Goal: Task Accomplishment & Management: Manage account settings

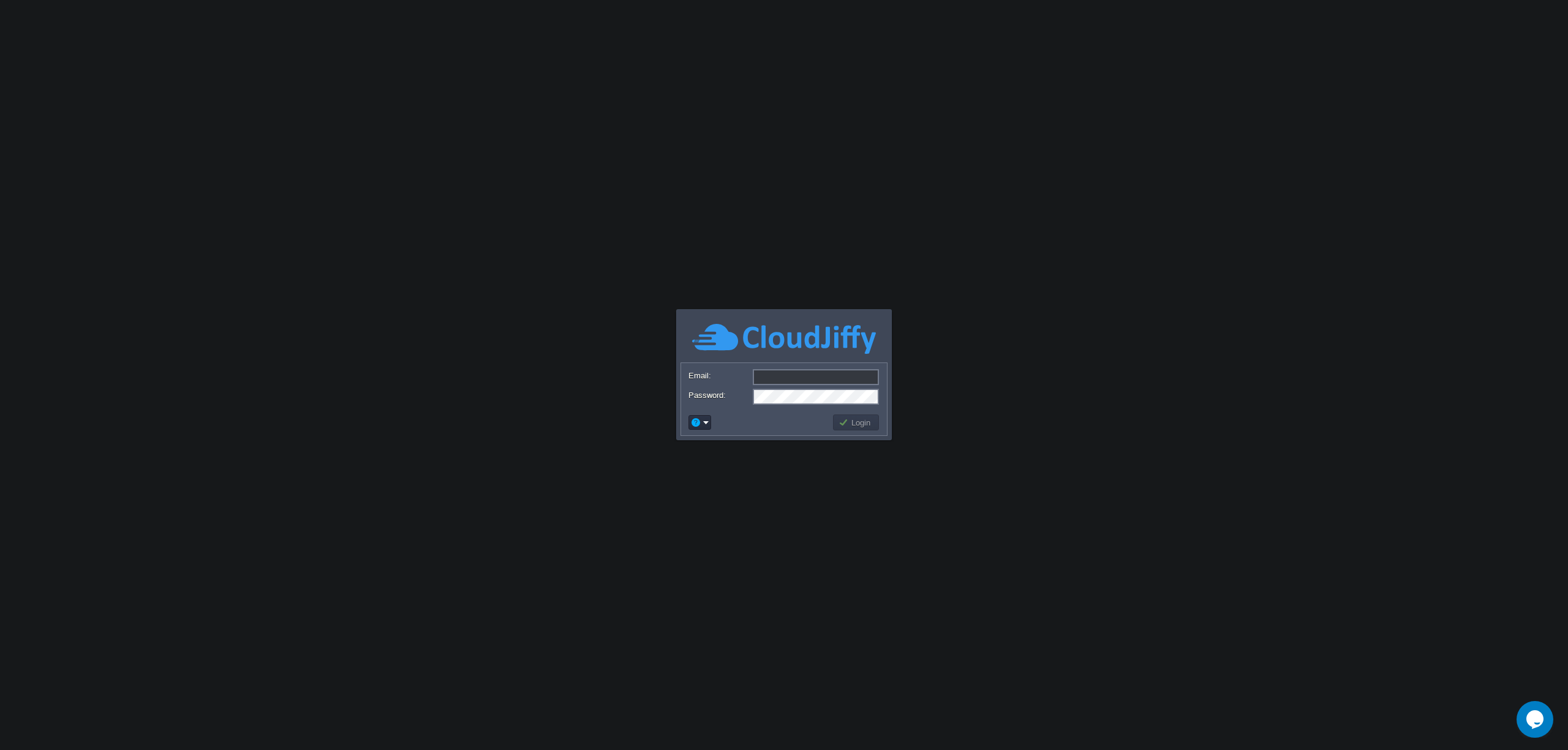
click at [817, 384] on input "Email:" at bounding box center [816, 377] width 126 height 16
type input "[EMAIL_ADDRESS][DOMAIN_NAME]"
click at [852, 426] on button "Login" at bounding box center [856, 422] width 36 height 11
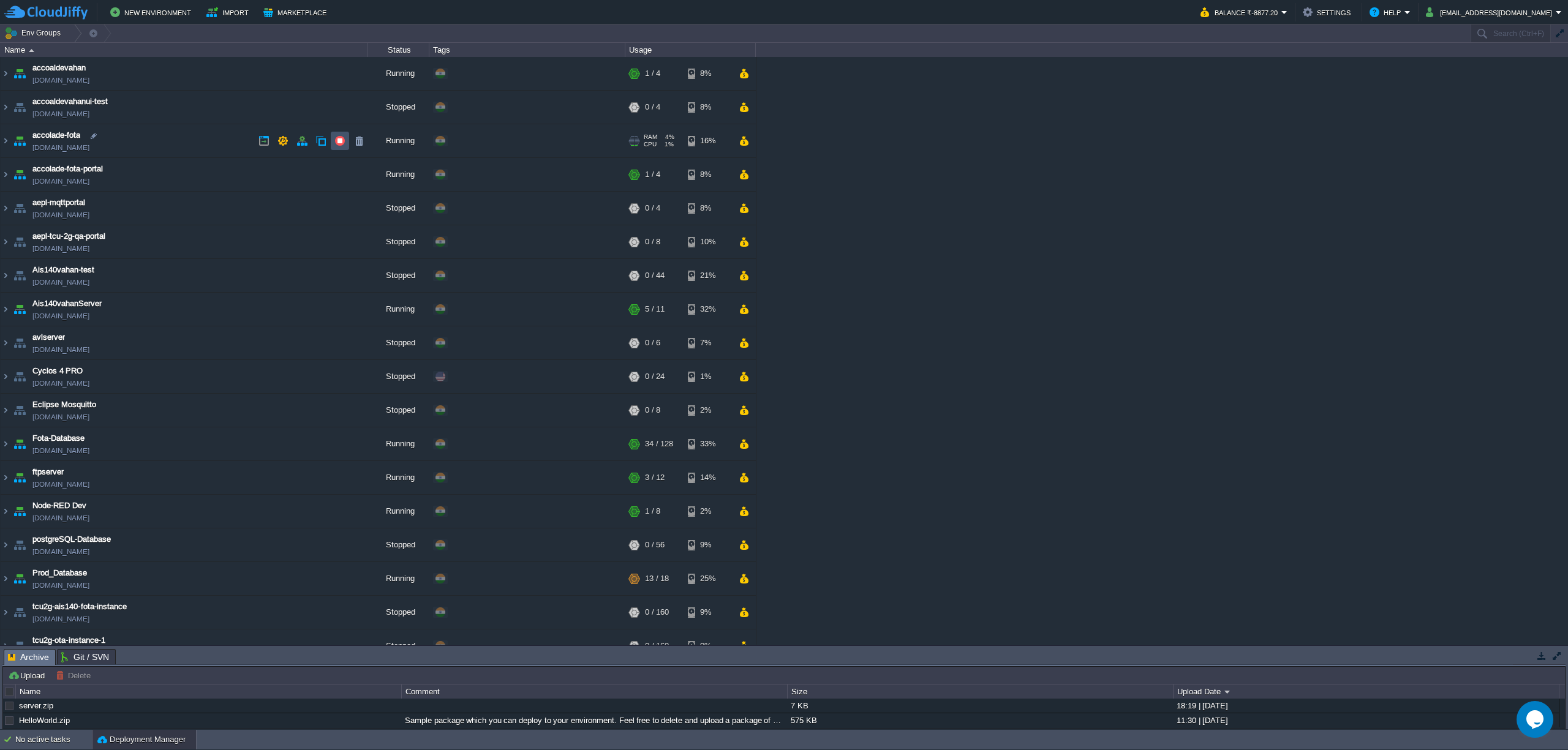
click at [341, 140] on button "button" at bounding box center [340, 140] width 11 height 11
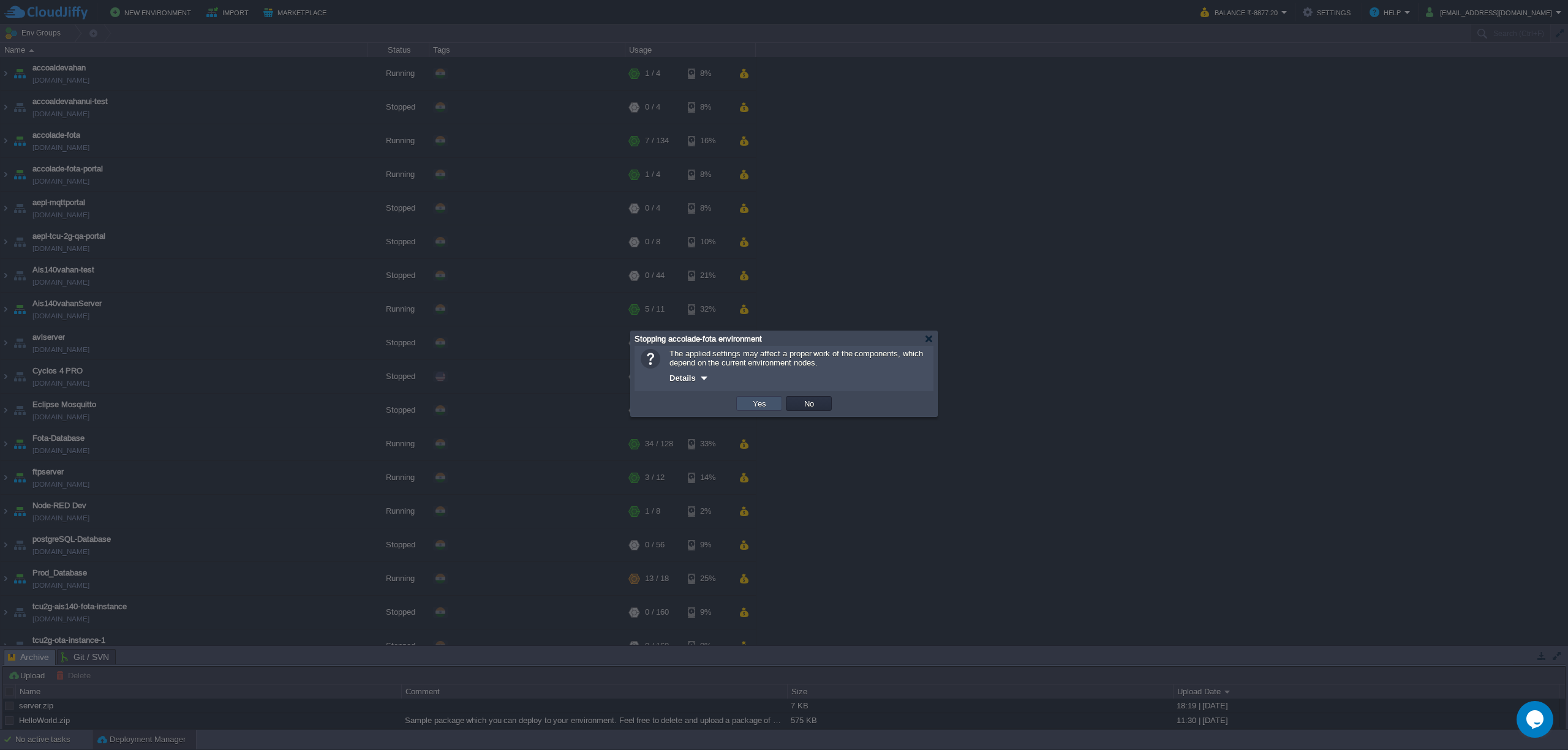
click at [754, 405] on button "Yes" at bounding box center [759, 403] width 21 height 11
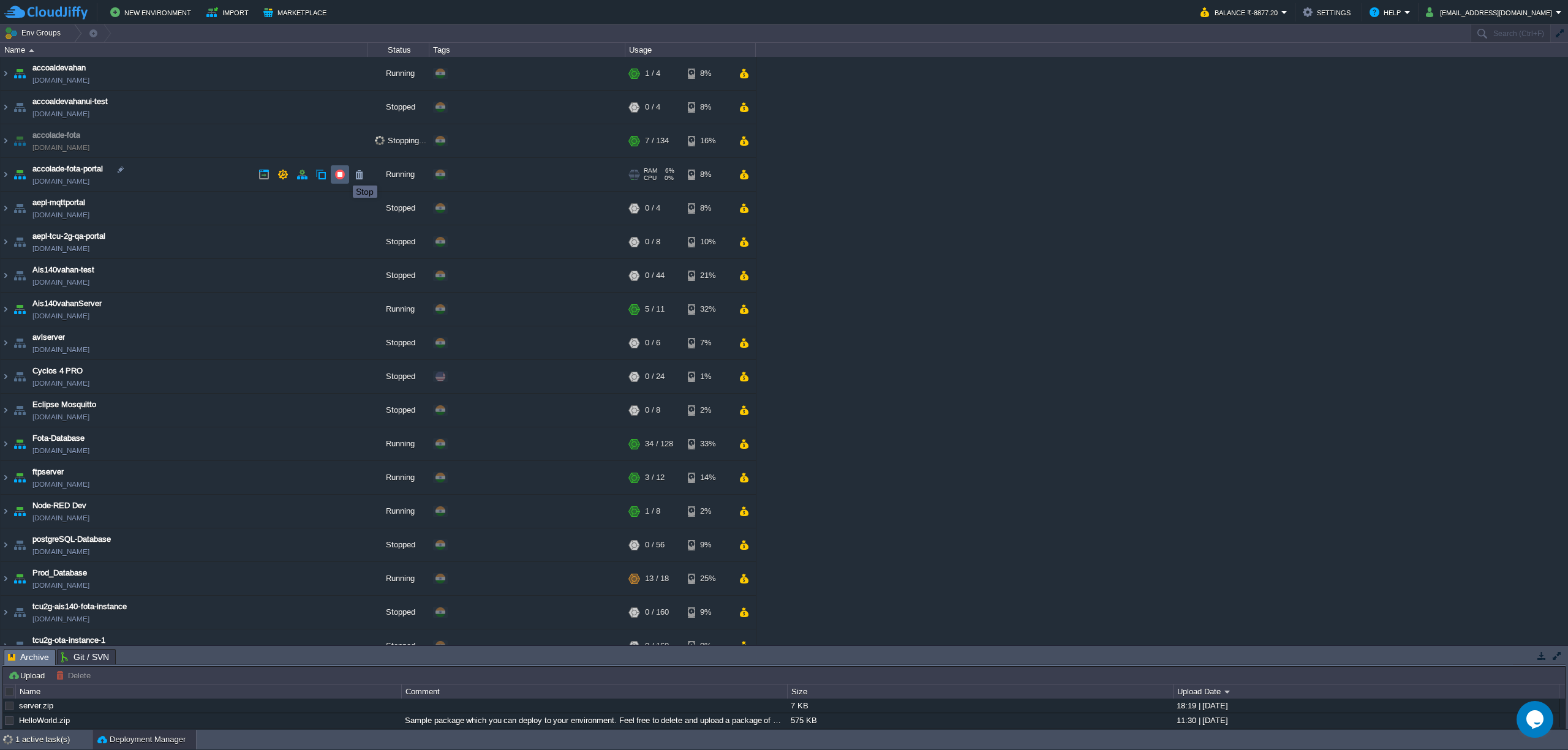
click at [344, 175] on button "button" at bounding box center [340, 174] width 11 height 11
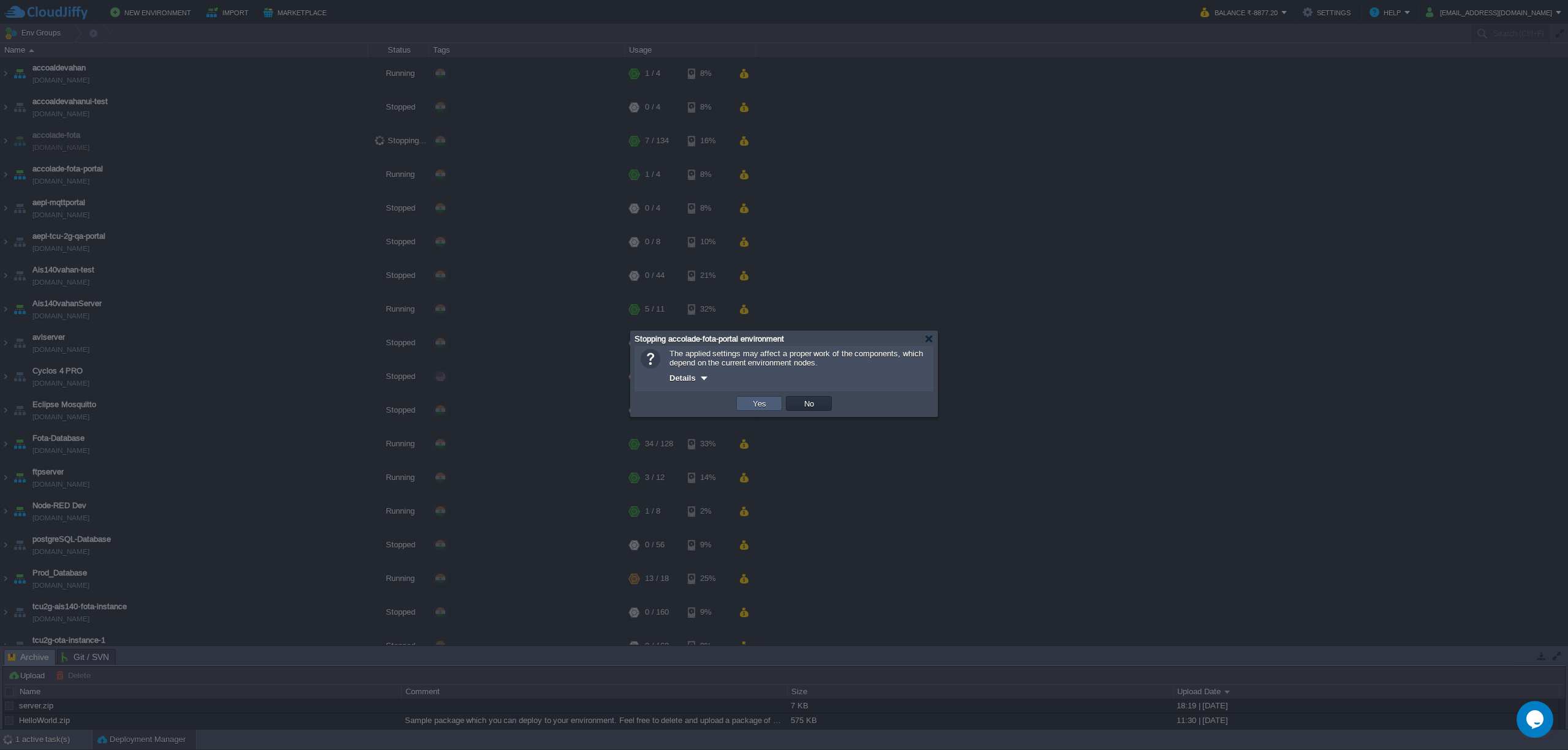
click at [768, 399] on td "Yes" at bounding box center [759, 403] width 46 height 15
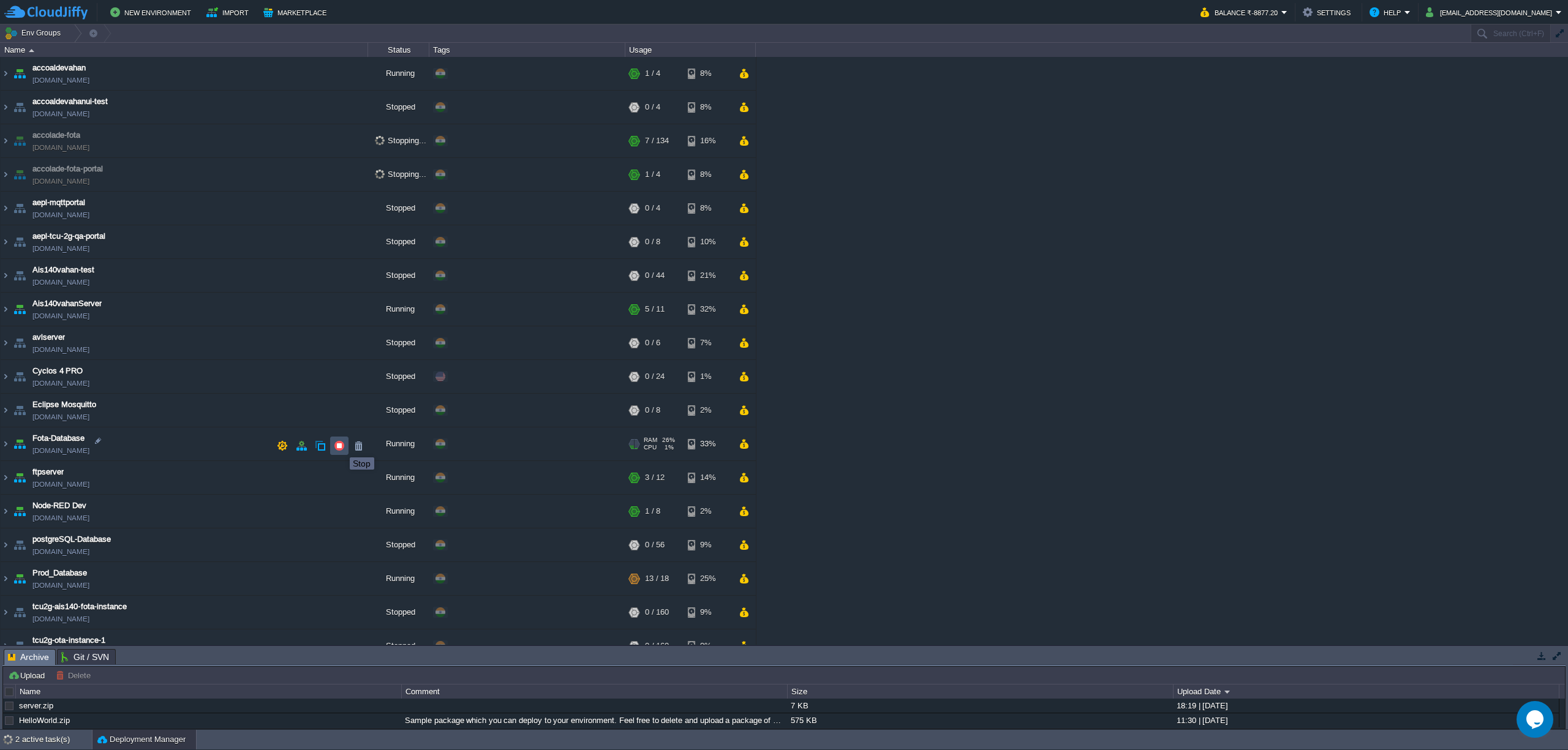
click at [340, 446] on button "button" at bounding box center [339, 445] width 11 height 11
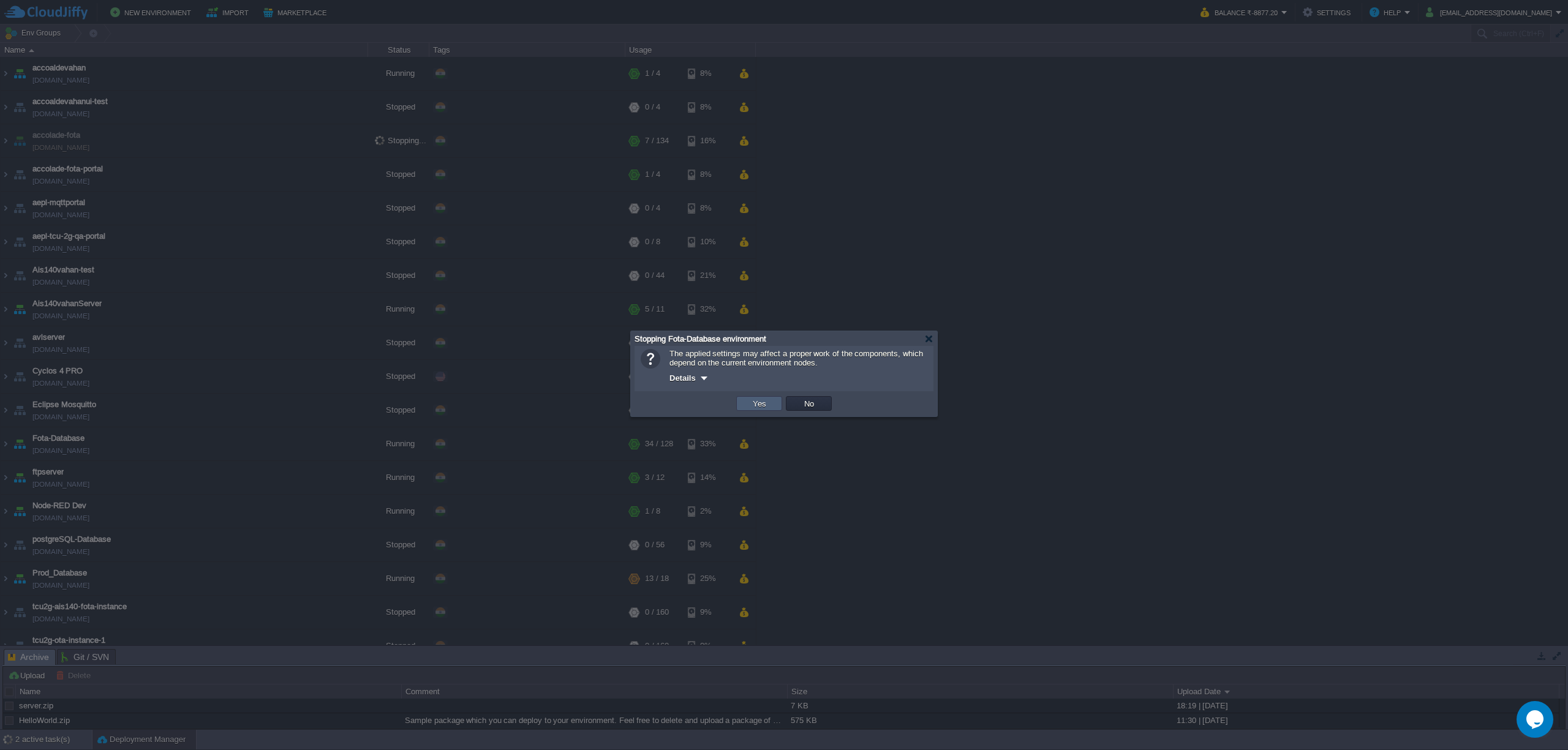
click at [760, 399] on td "Yes" at bounding box center [759, 403] width 46 height 15
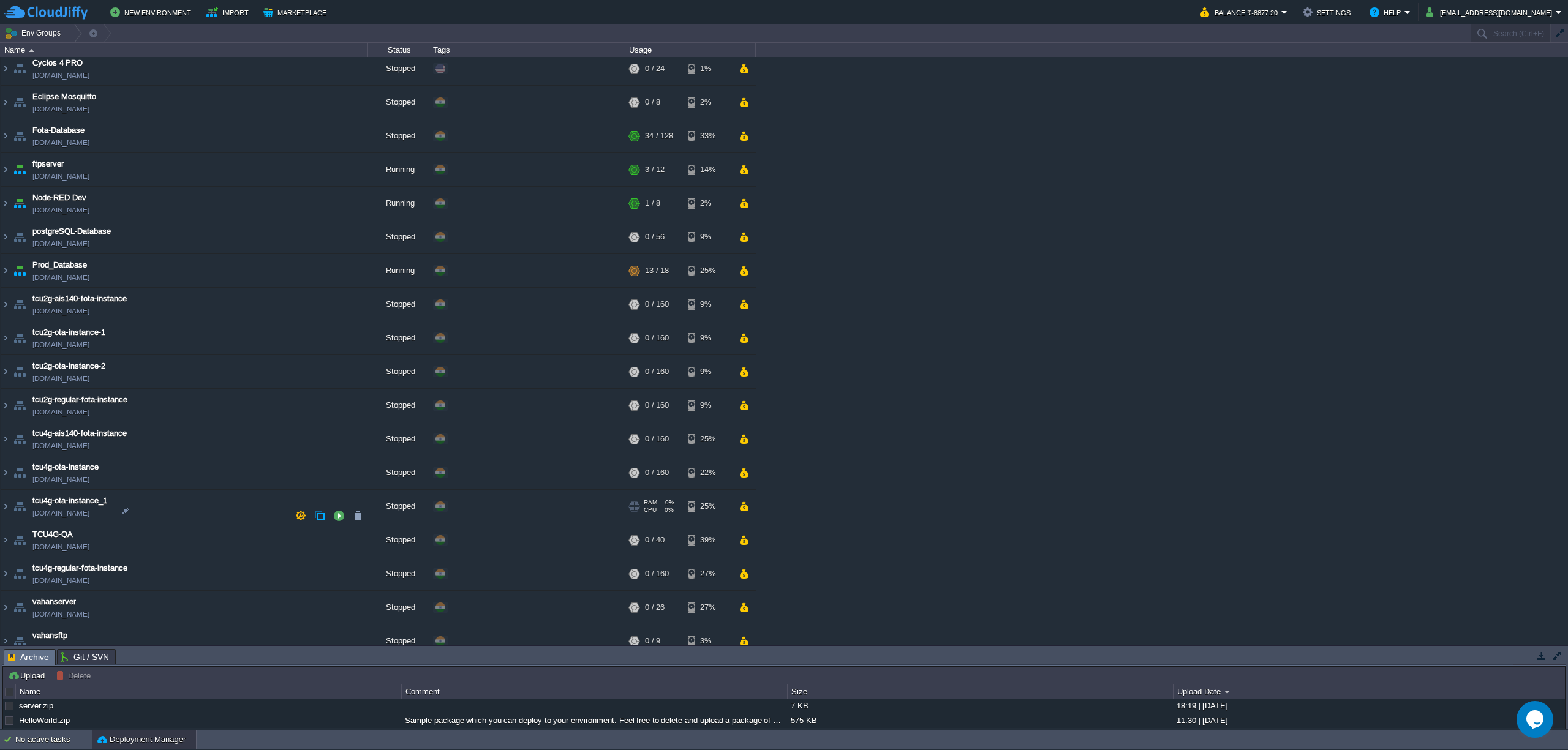
scroll to position [326, 0]
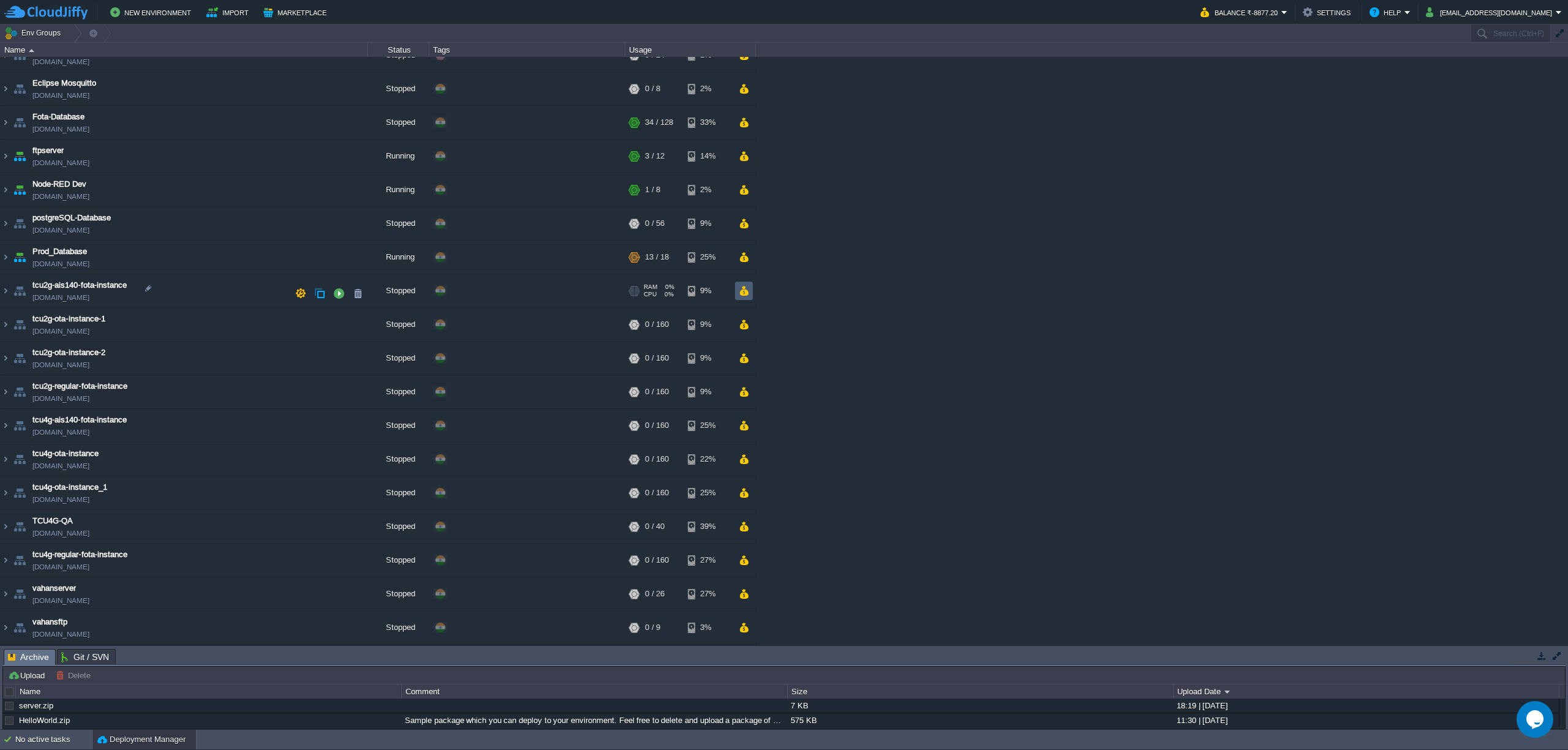
click at [749, 294] on button "button" at bounding box center [744, 291] width 11 height 11
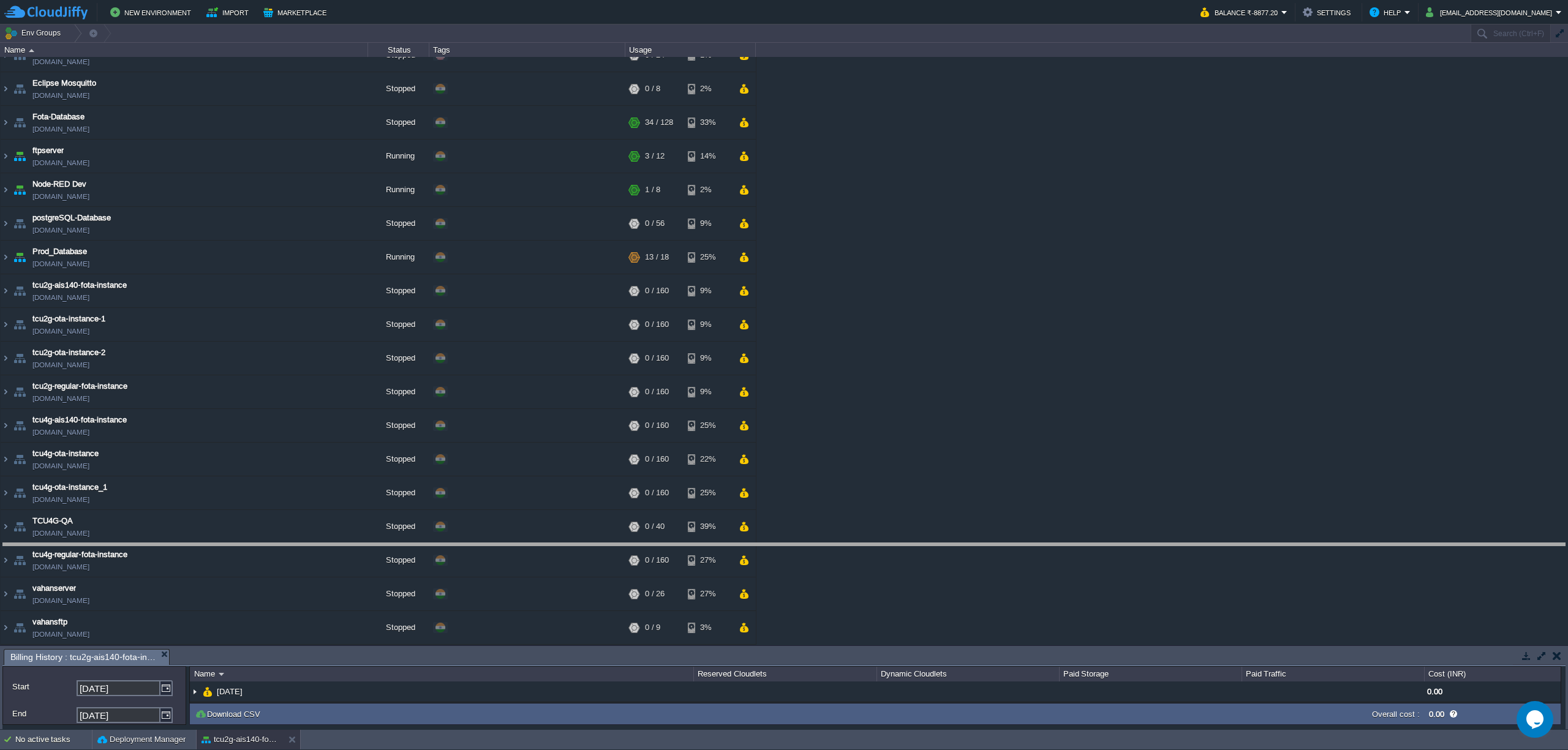
drag, startPoint x: 516, startPoint y: 665, endPoint x: 516, endPoint y: 524, distance: 141.0
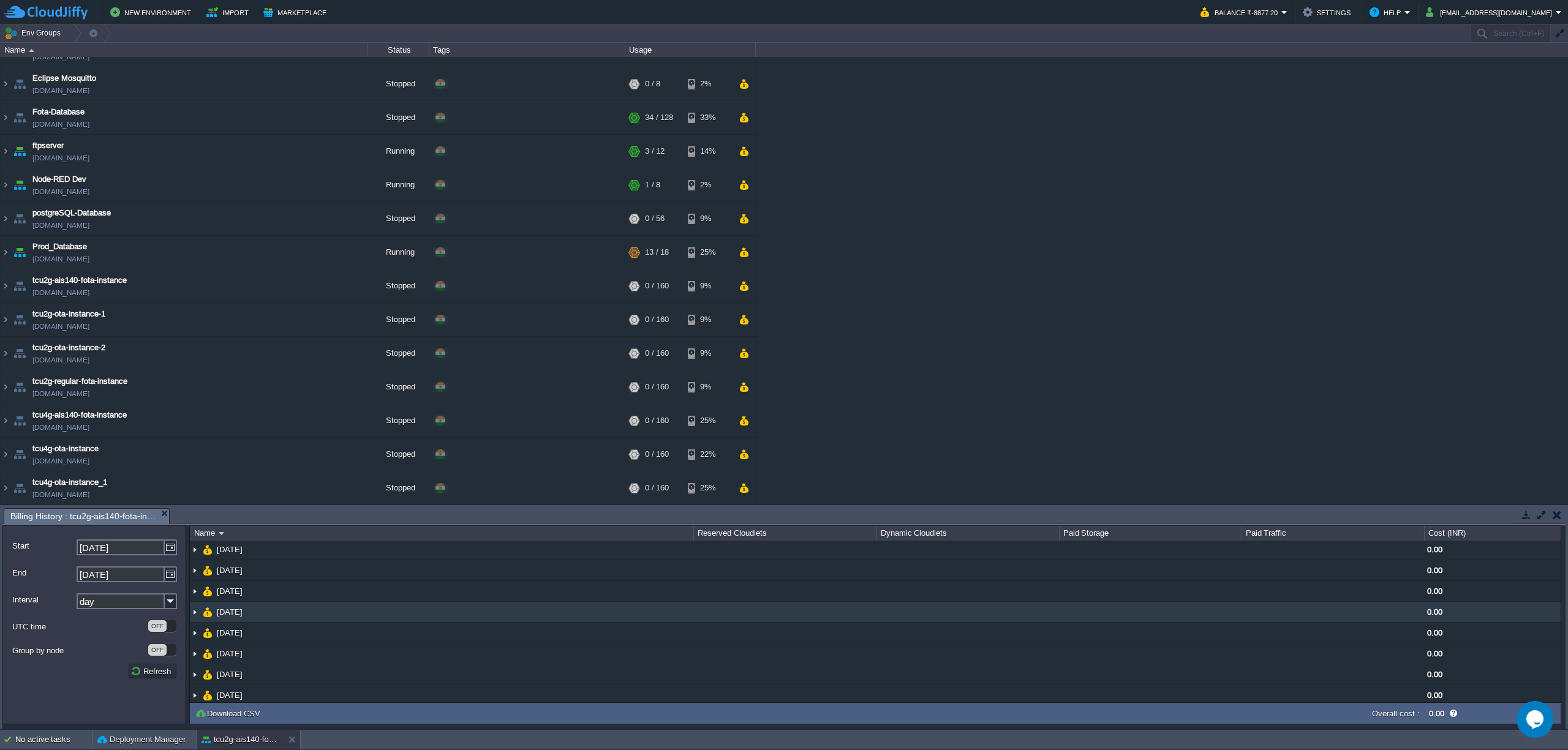
scroll to position [0, 0]
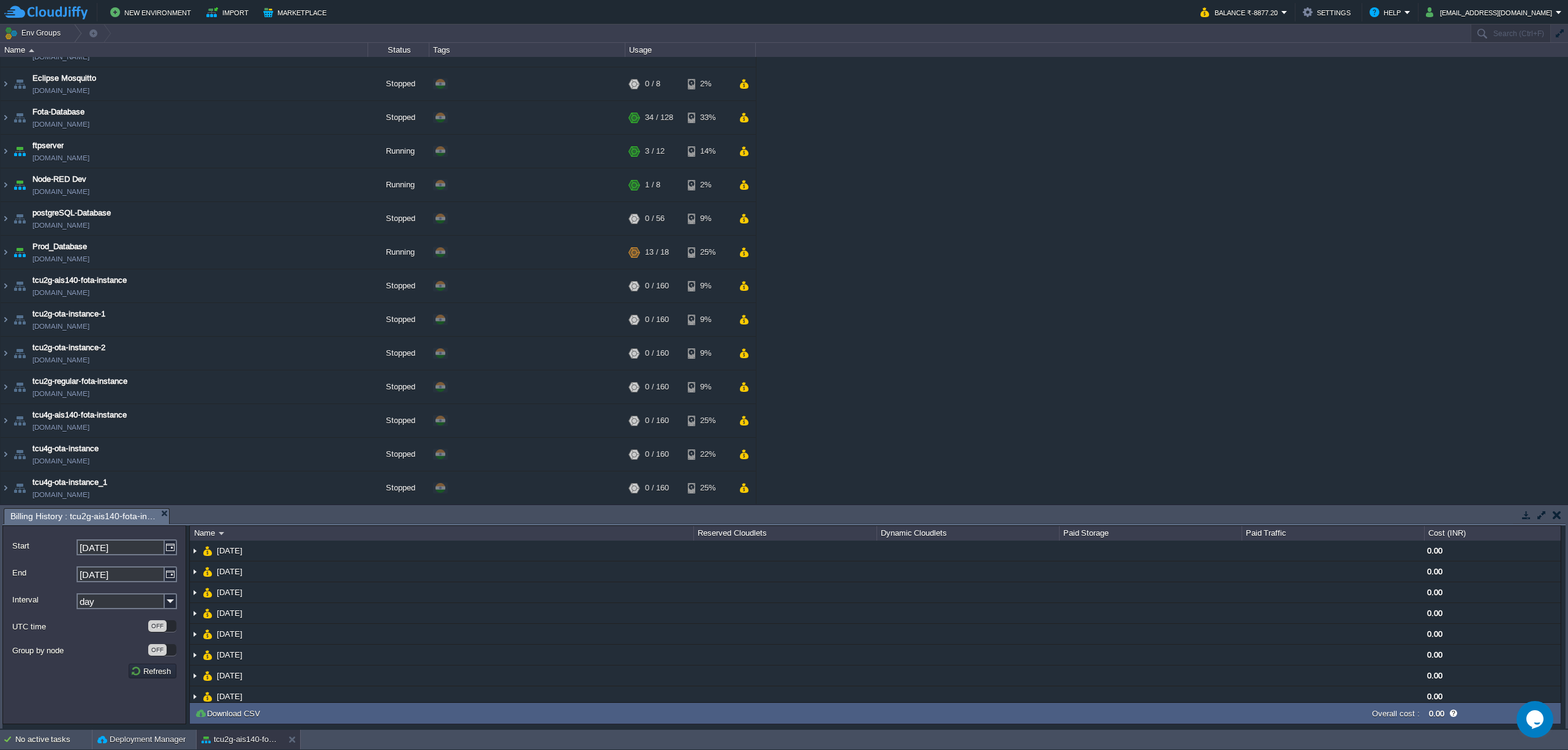
click at [1560, 519] on button "button" at bounding box center [1556, 514] width 8 height 11
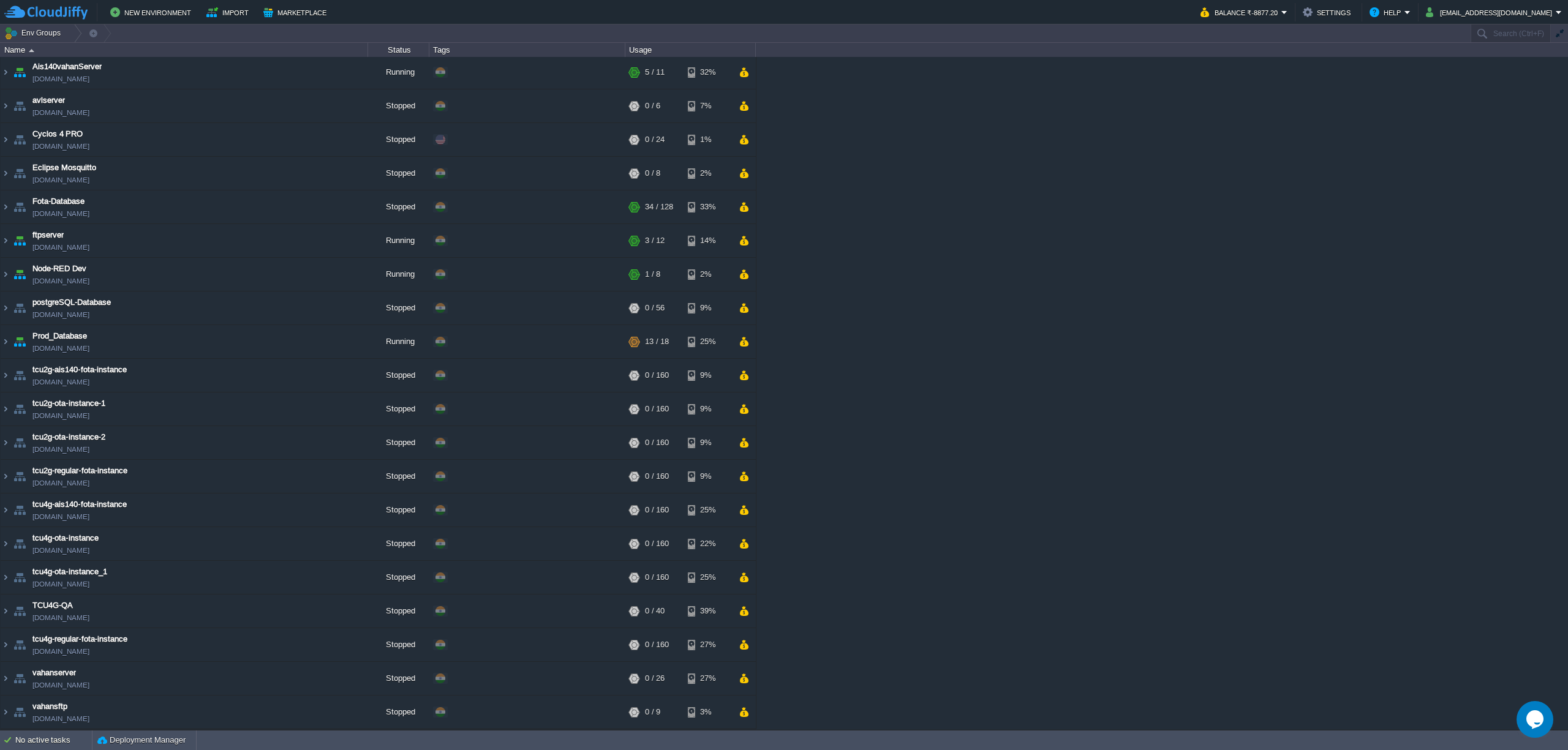
scroll to position [243, 0]
click at [354, 378] on button "button" at bounding box center [357, 377] width 11 height 11
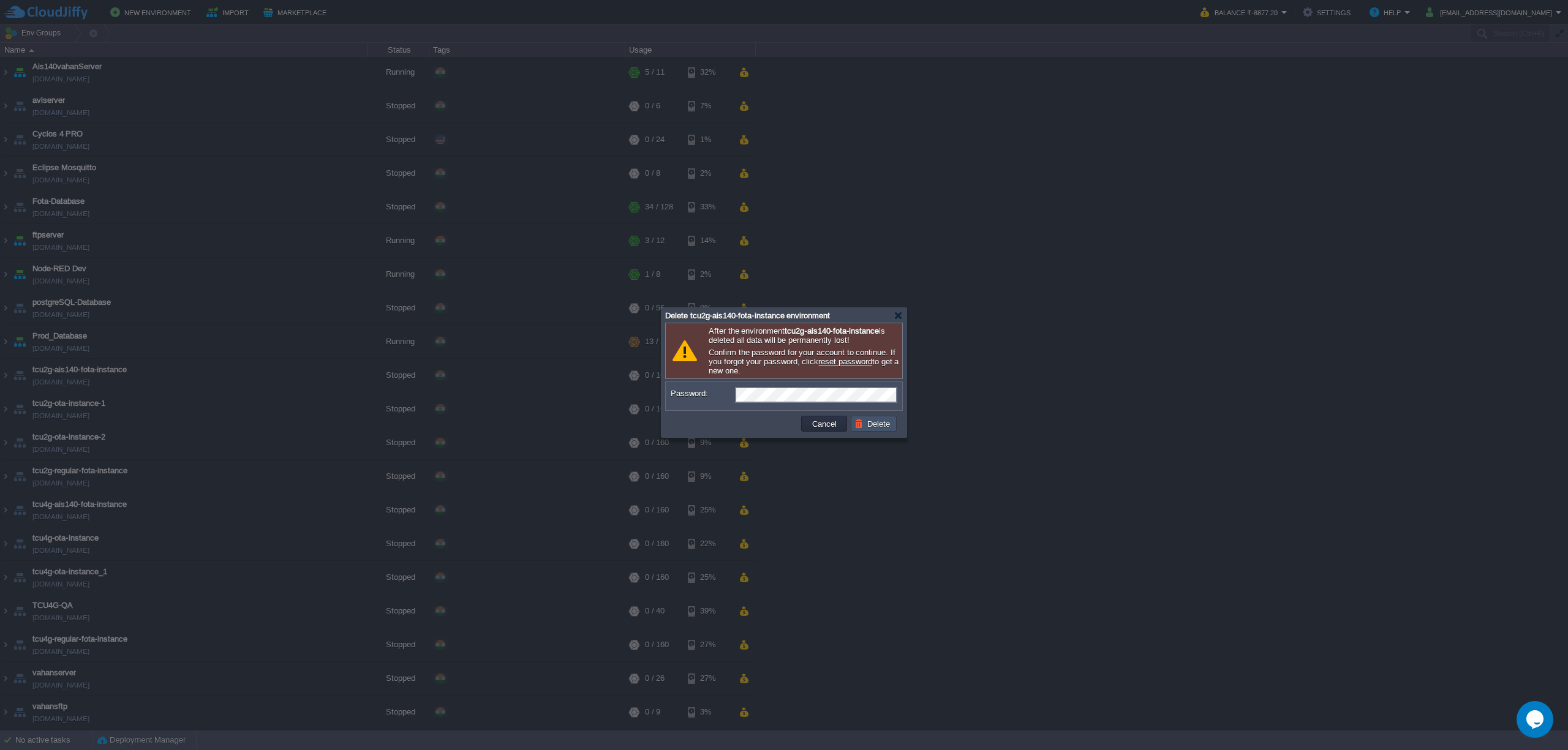
click at [856, 429] on button "Delete" at bounding box center [874, 423] width 39 height 11
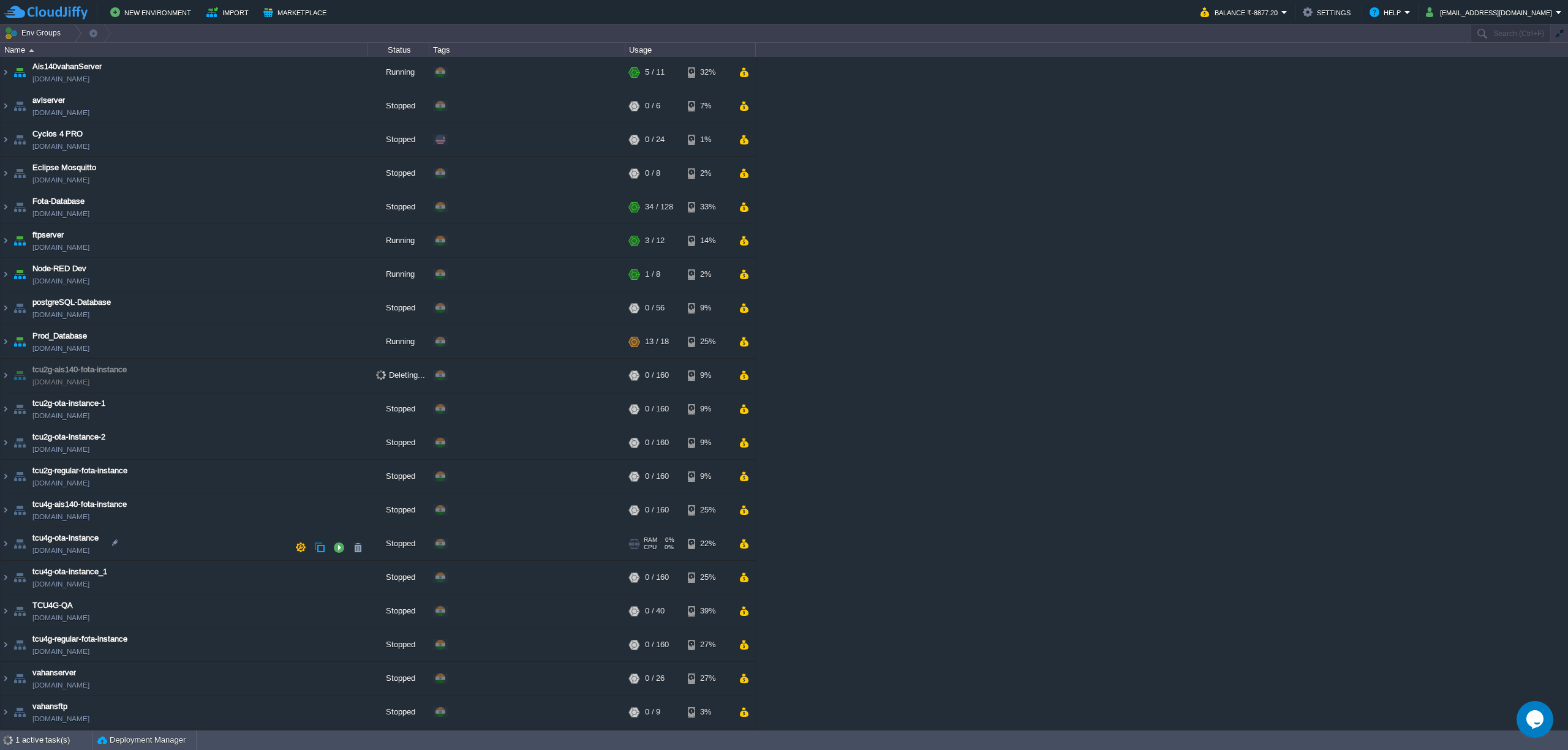
scroll to position [208, 0]
click at [359, 409] on button "button" at bounding box center [357, 411] width 11 height 11
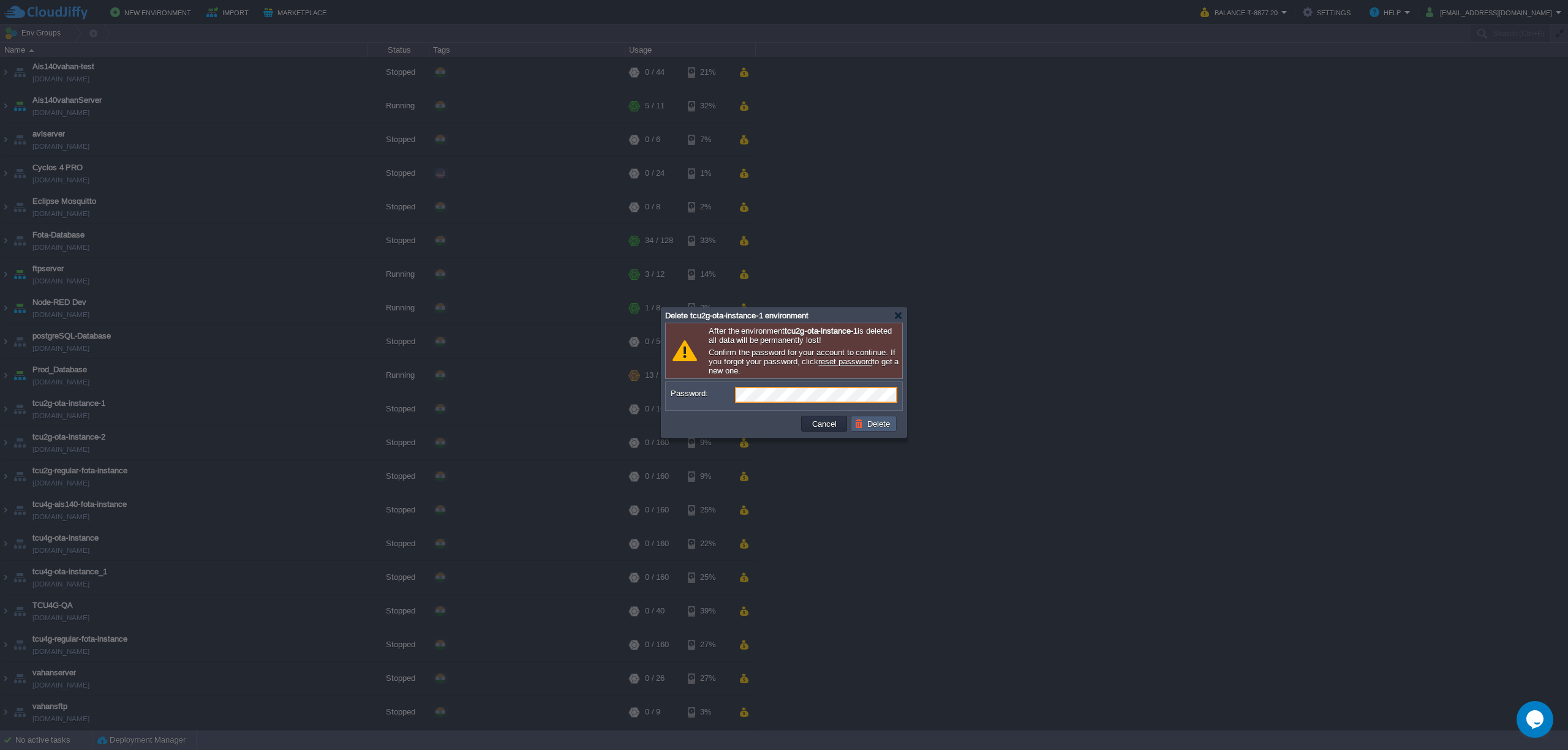
click at [877, 422] on button "Delete" at bounding box center [874, 423] width 39 height 11
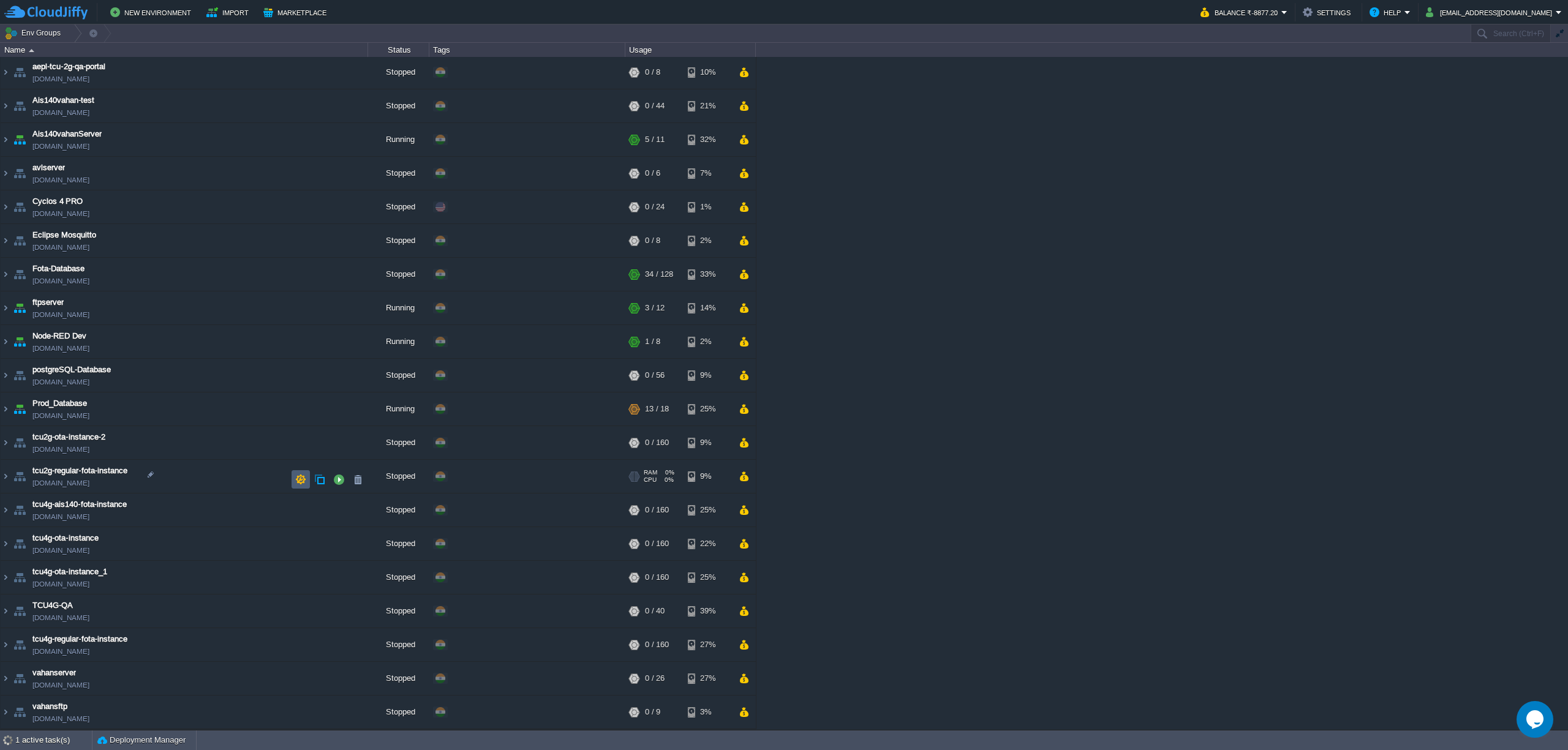
scroll to position [175, 0]
click at [359, 443] on button "button" at bounding box center [357, 445] width 11 height 11
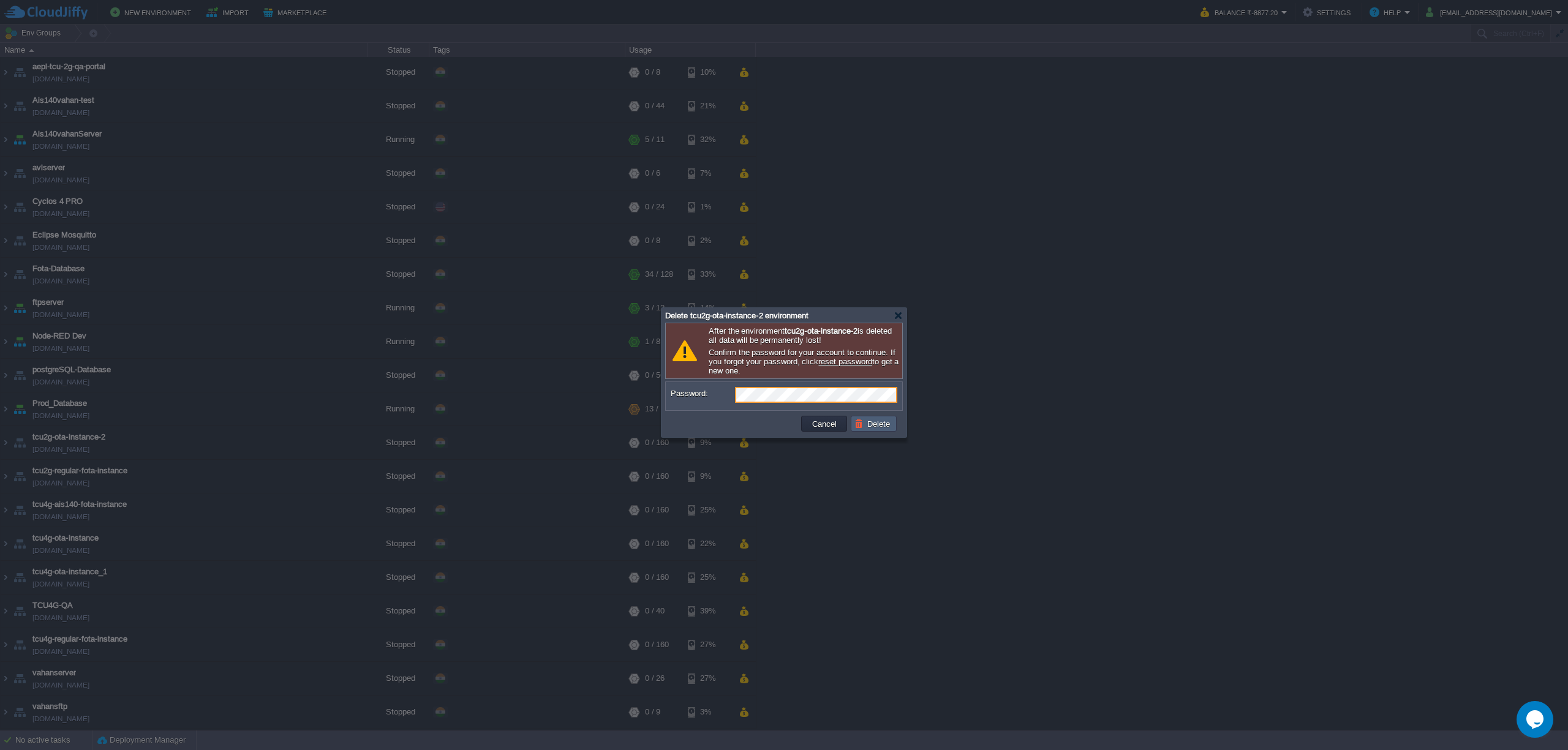
click at [866, 429] on button "Delete" at bounding box center [874, 423] width 39 height 11
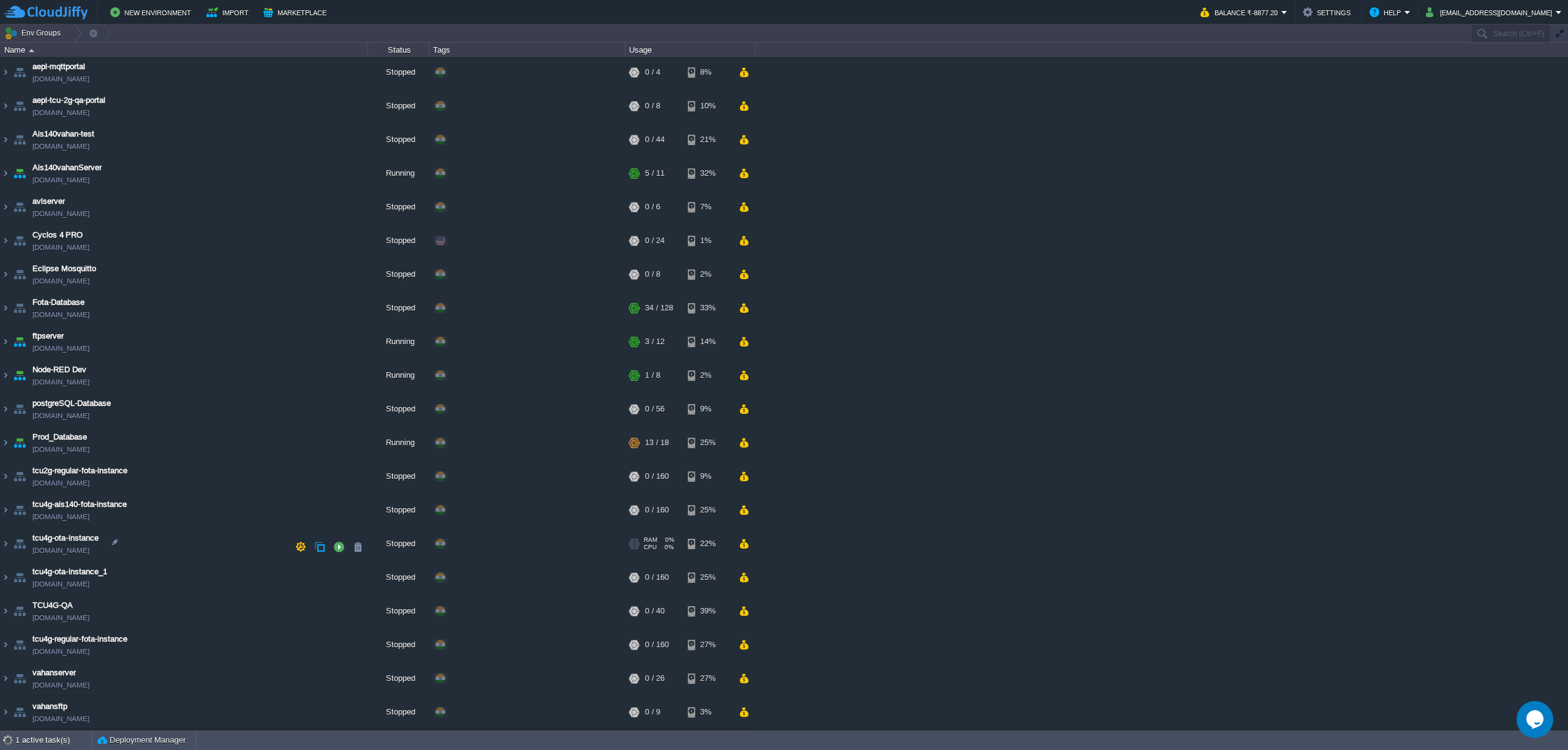
scroll to position [140, 0]
click at [359, 480] on td at bounding box center [358, 478] width 18 height 18
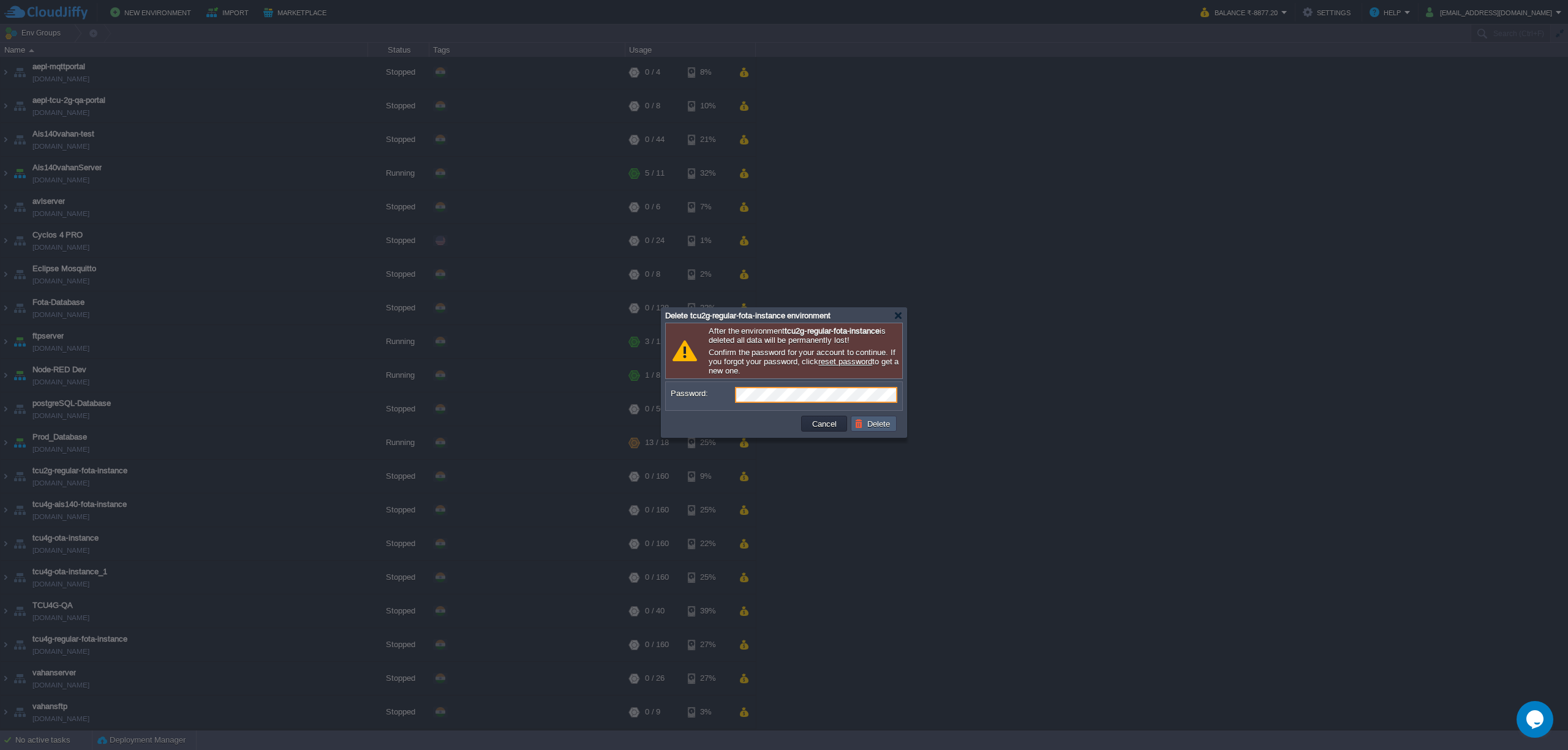
click at [864, 427] on button "Delete" at bounding box center [874, 423] width 39 height 11
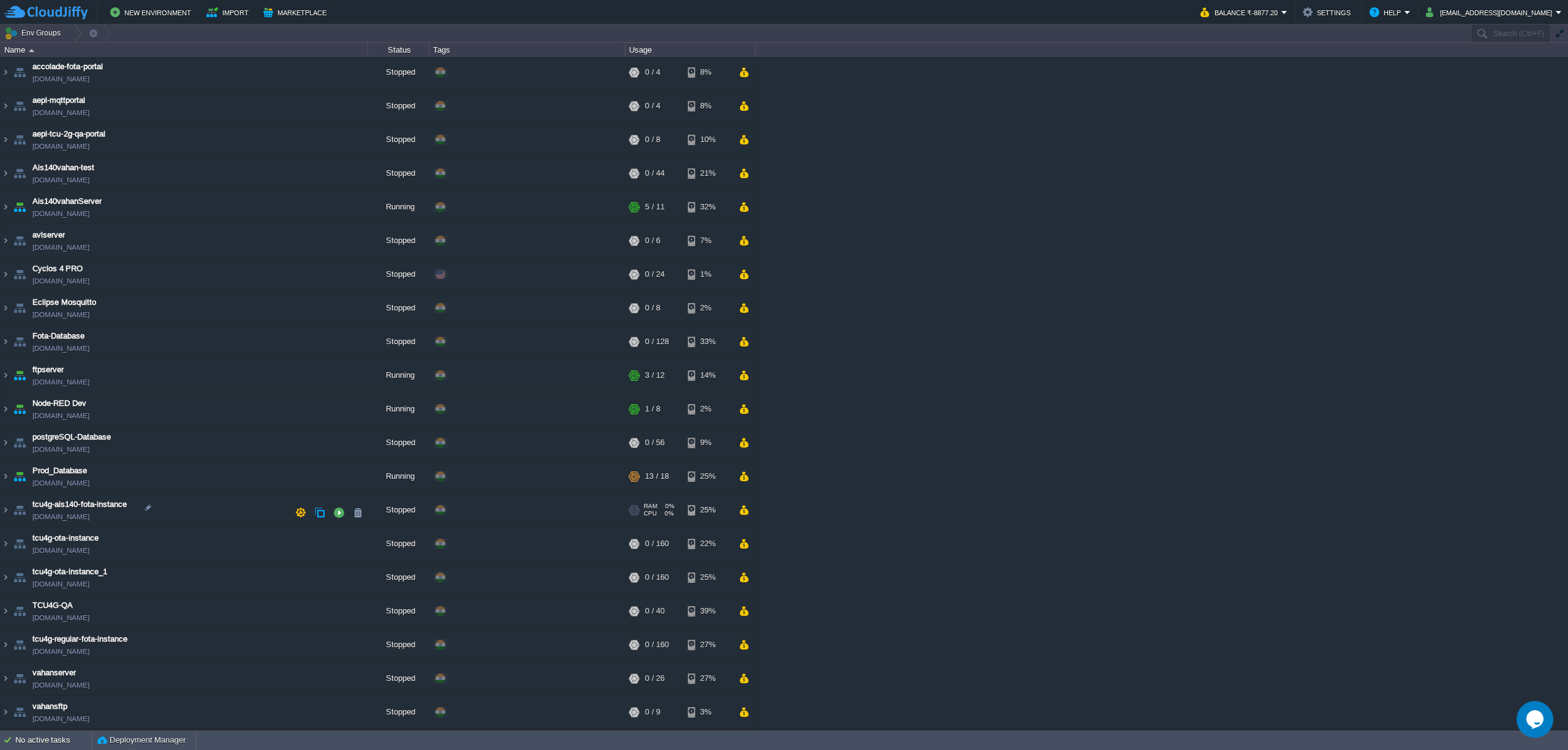
scroll to position [107, 0]
click at [350, 510] on td at bounding box center [358, 512] width 18 height 18
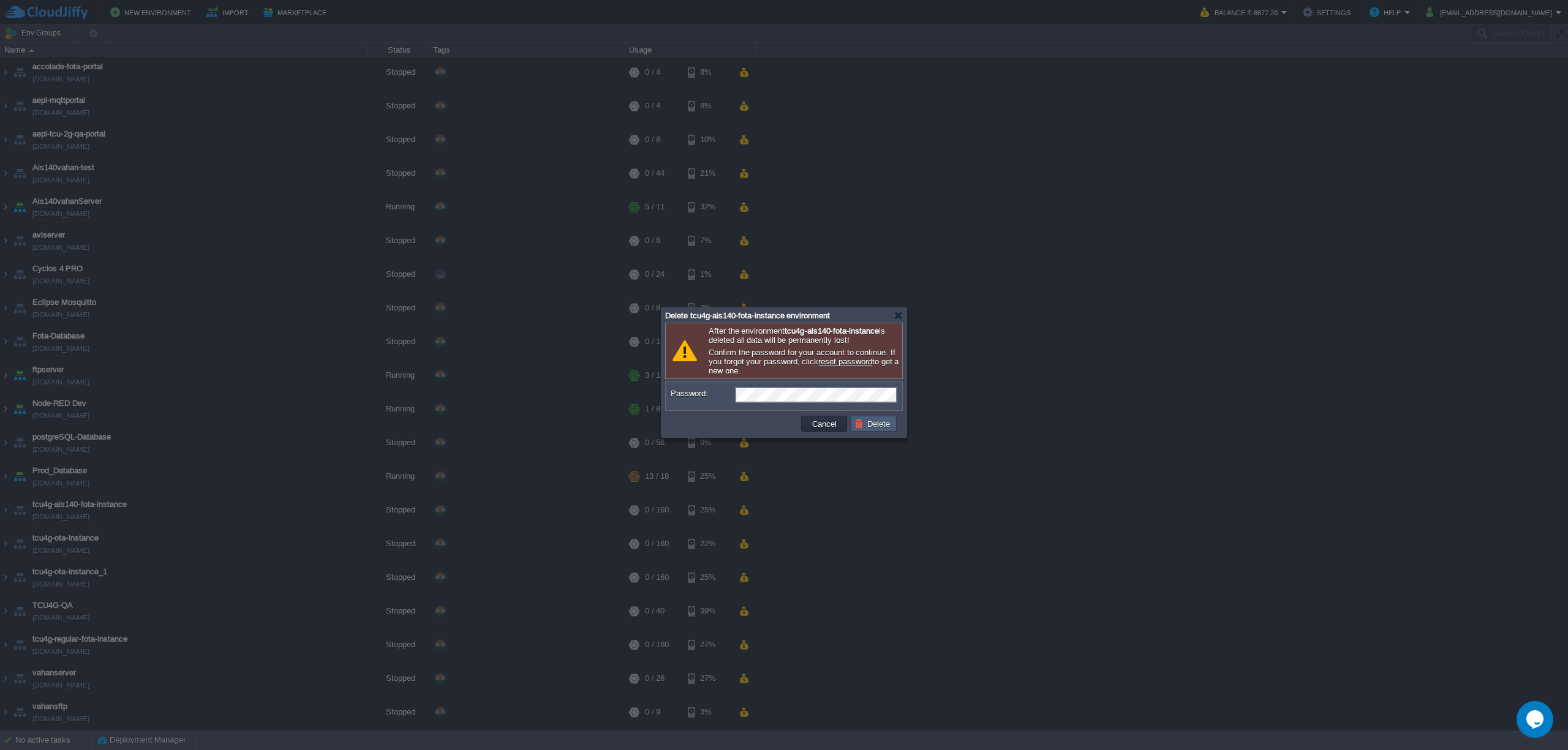
click at [876, 420] on td "Delete" at bounding box center [873, 423] width 46 height 16
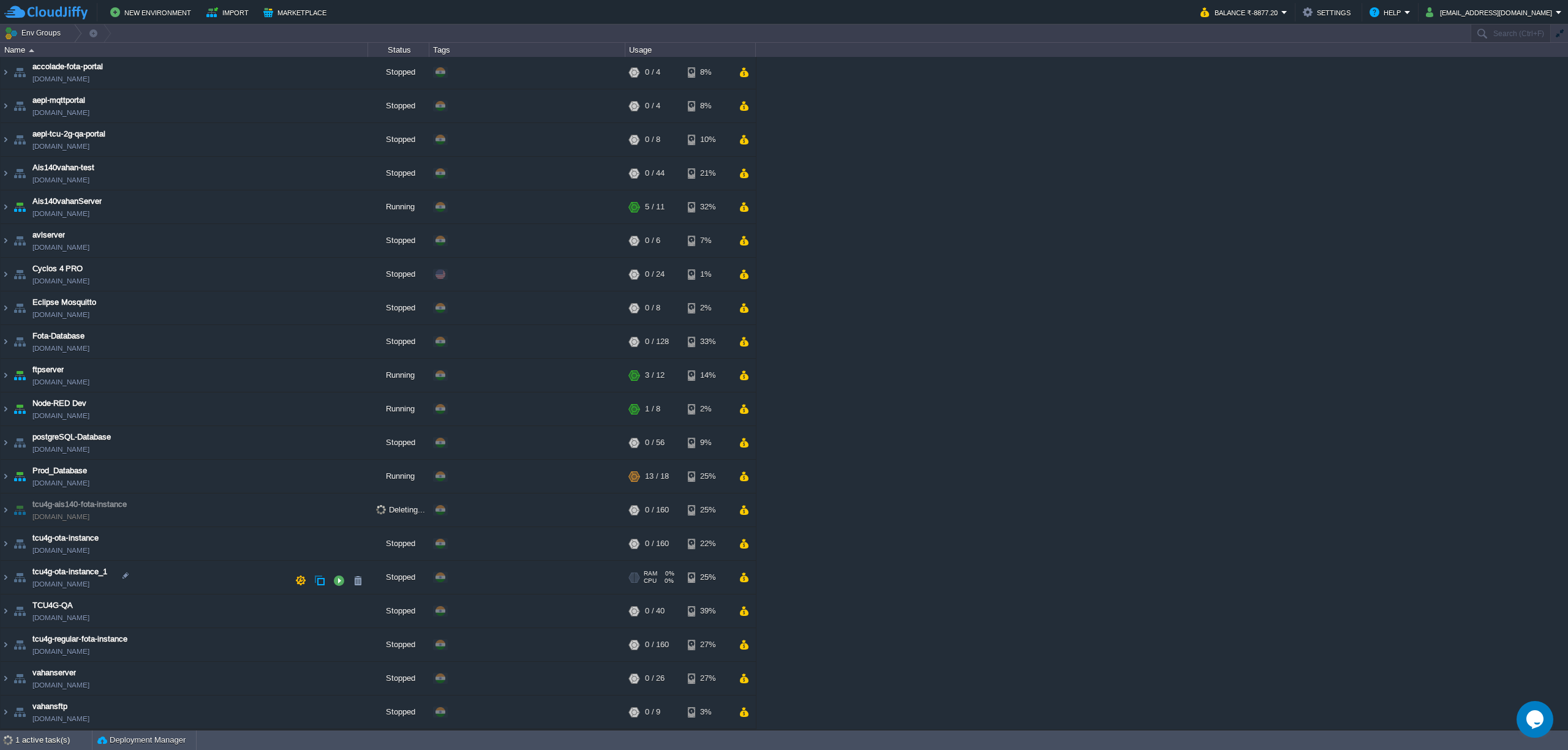
scroll to position [72, 0]
click at [361, 545] on button "button" at bounding box center [357, 546] width 11 height 11
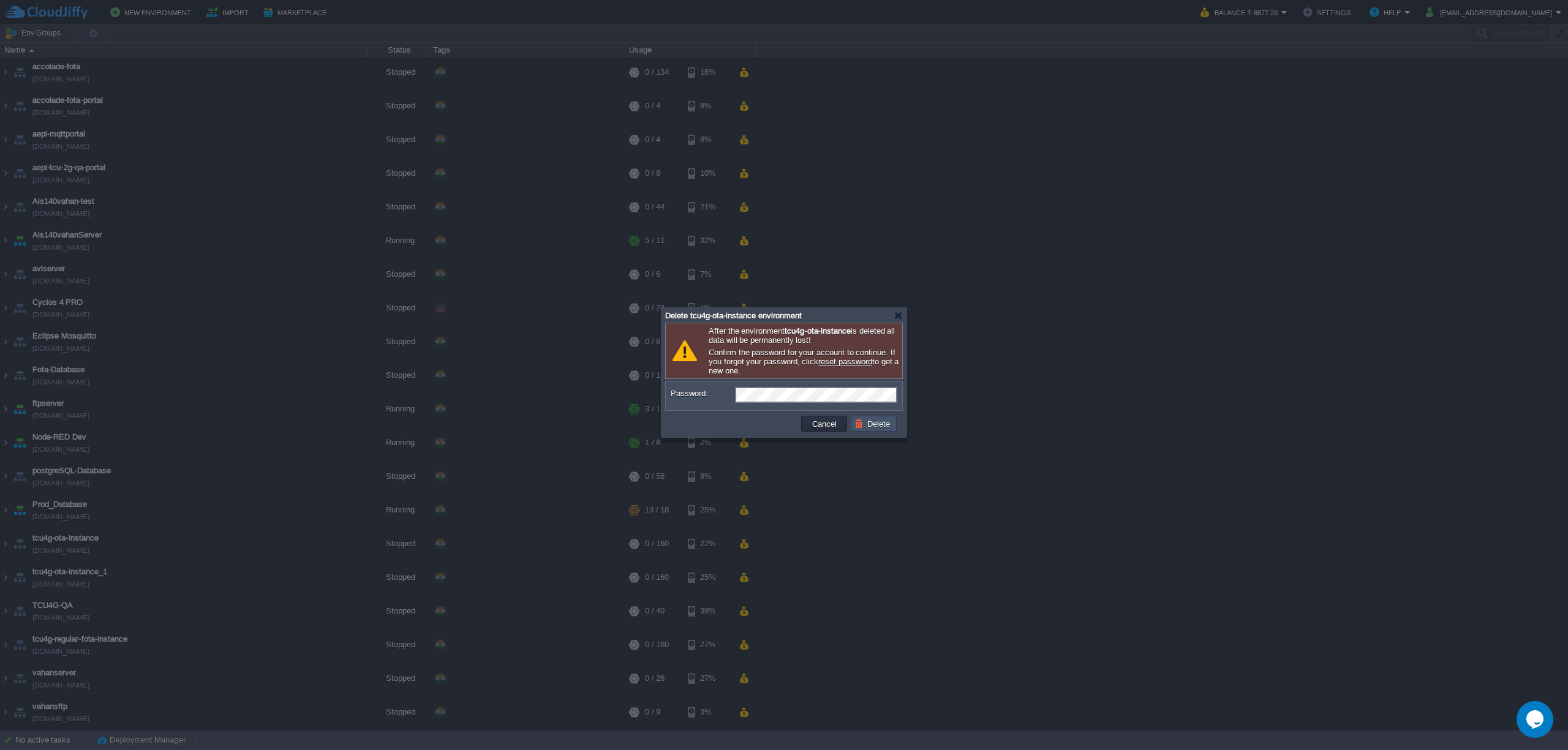
click at [868, 429] on button "Delete" at bounding box center [874, 423] width 39 height 11
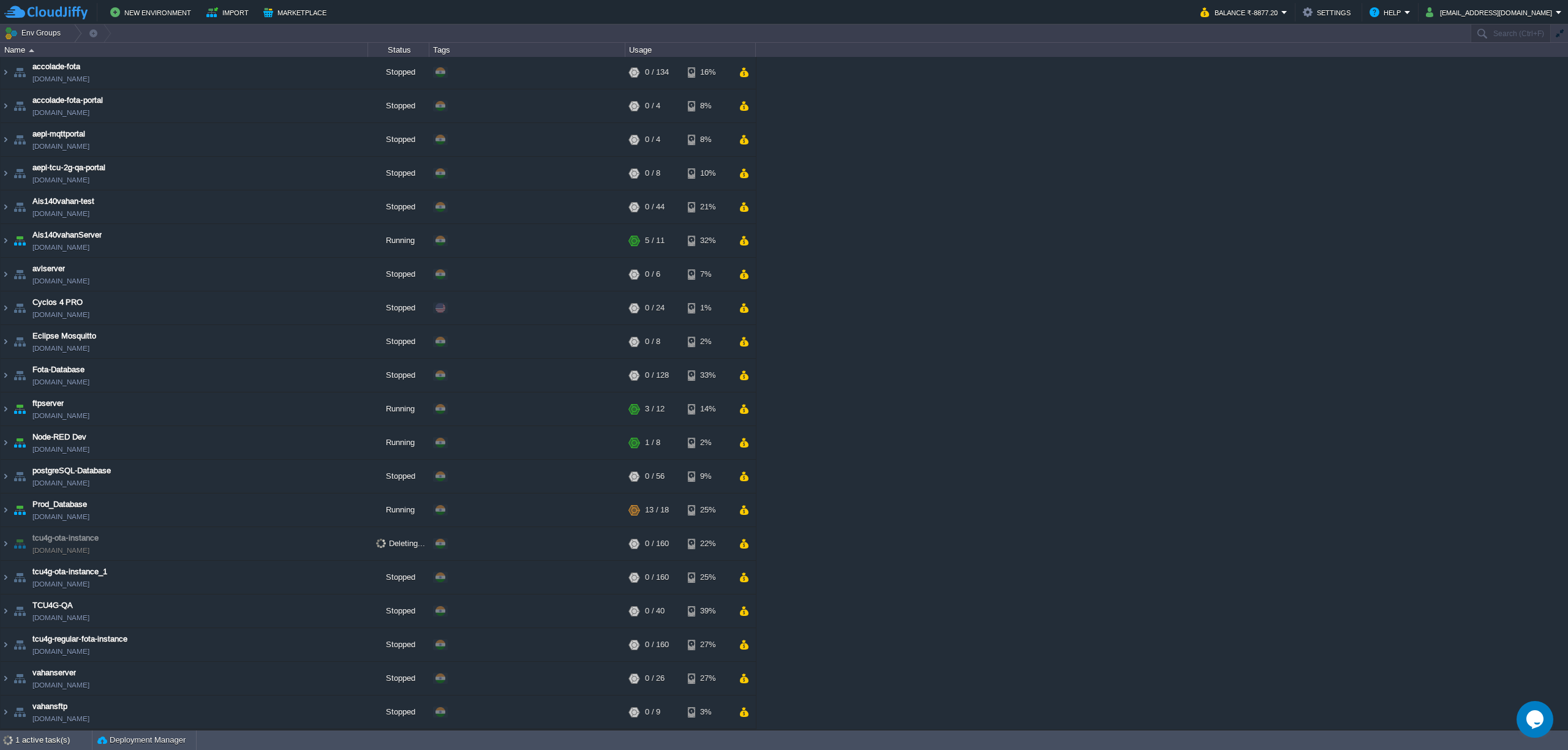
scroll to position [39, 0]
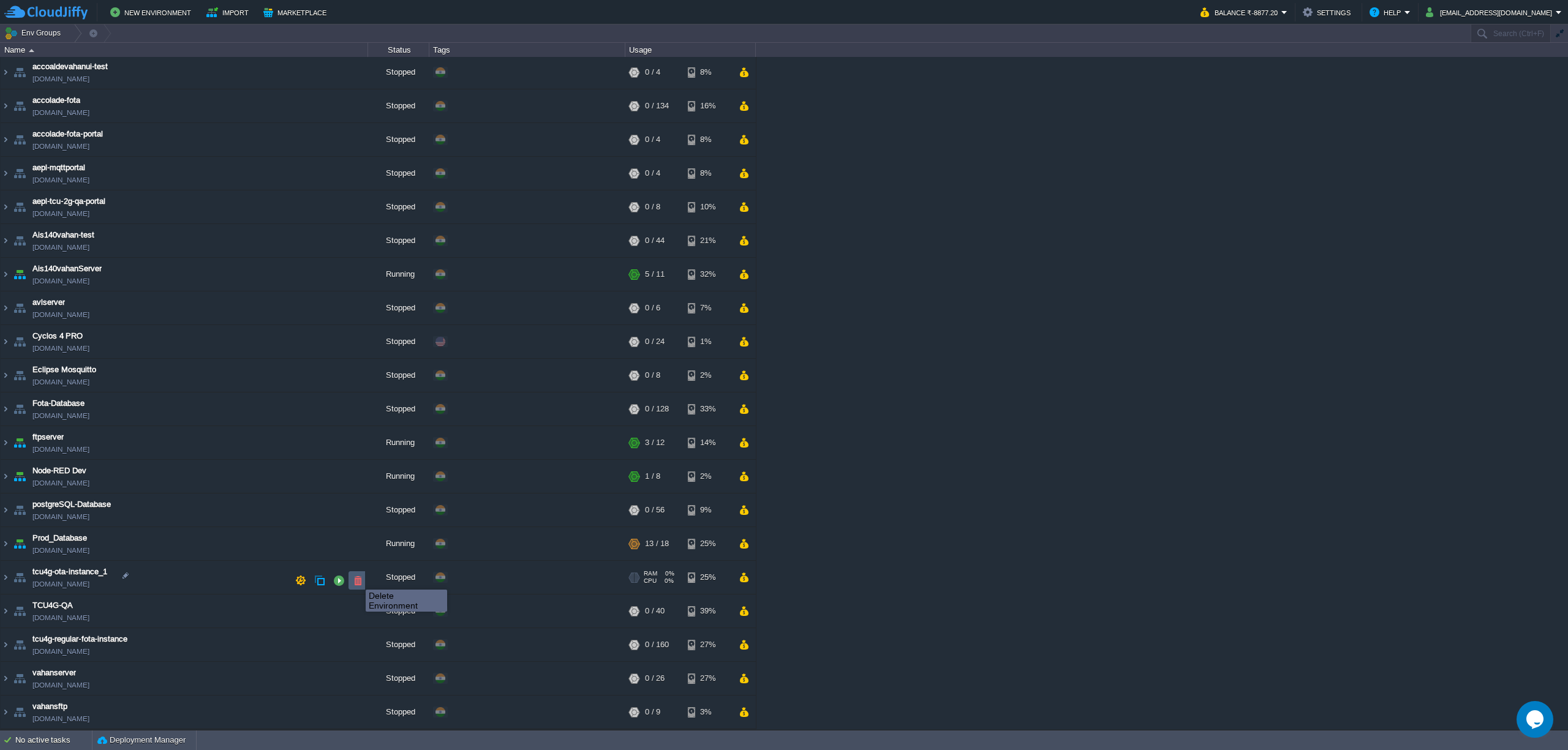
click at [356, 579] on button "button" at bounding box center [357, 579] width 11 height 11
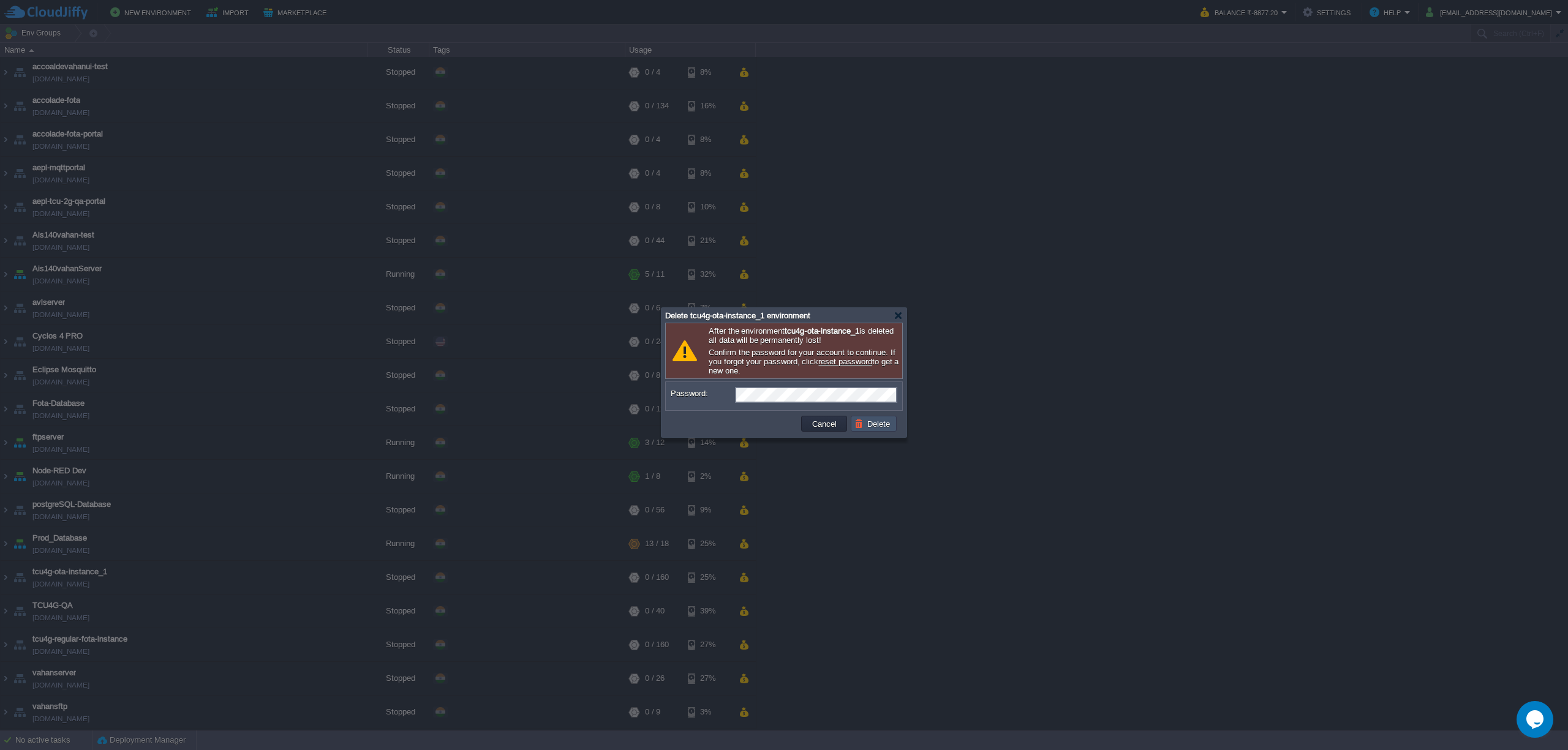
click at [890, 429] on button "Delete" at bounding box center [874, 423] width 39 height 11
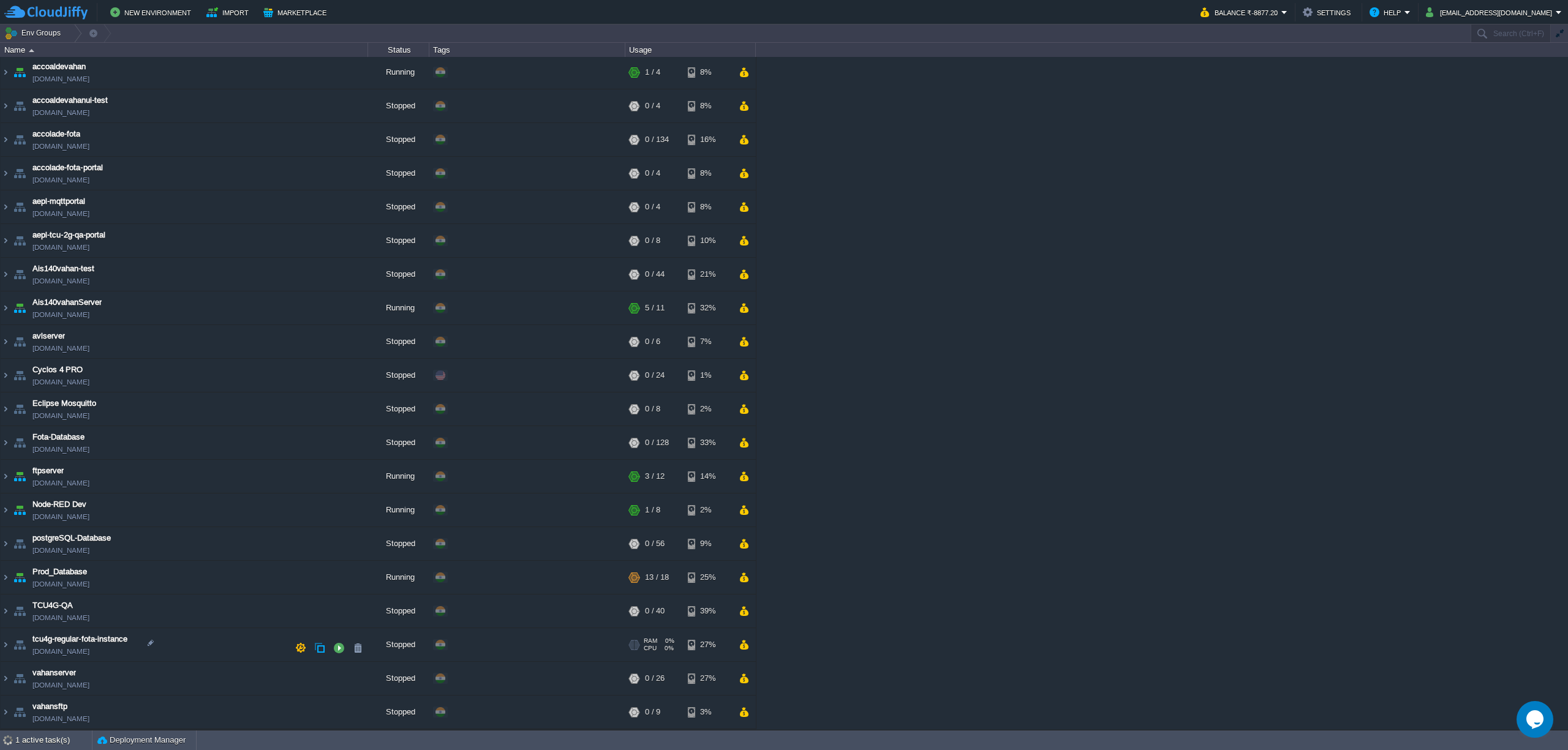
scroll to position [5, 0]
click at [354, 611] on button "button" at bounding box center [357, 613] width 11 height 11
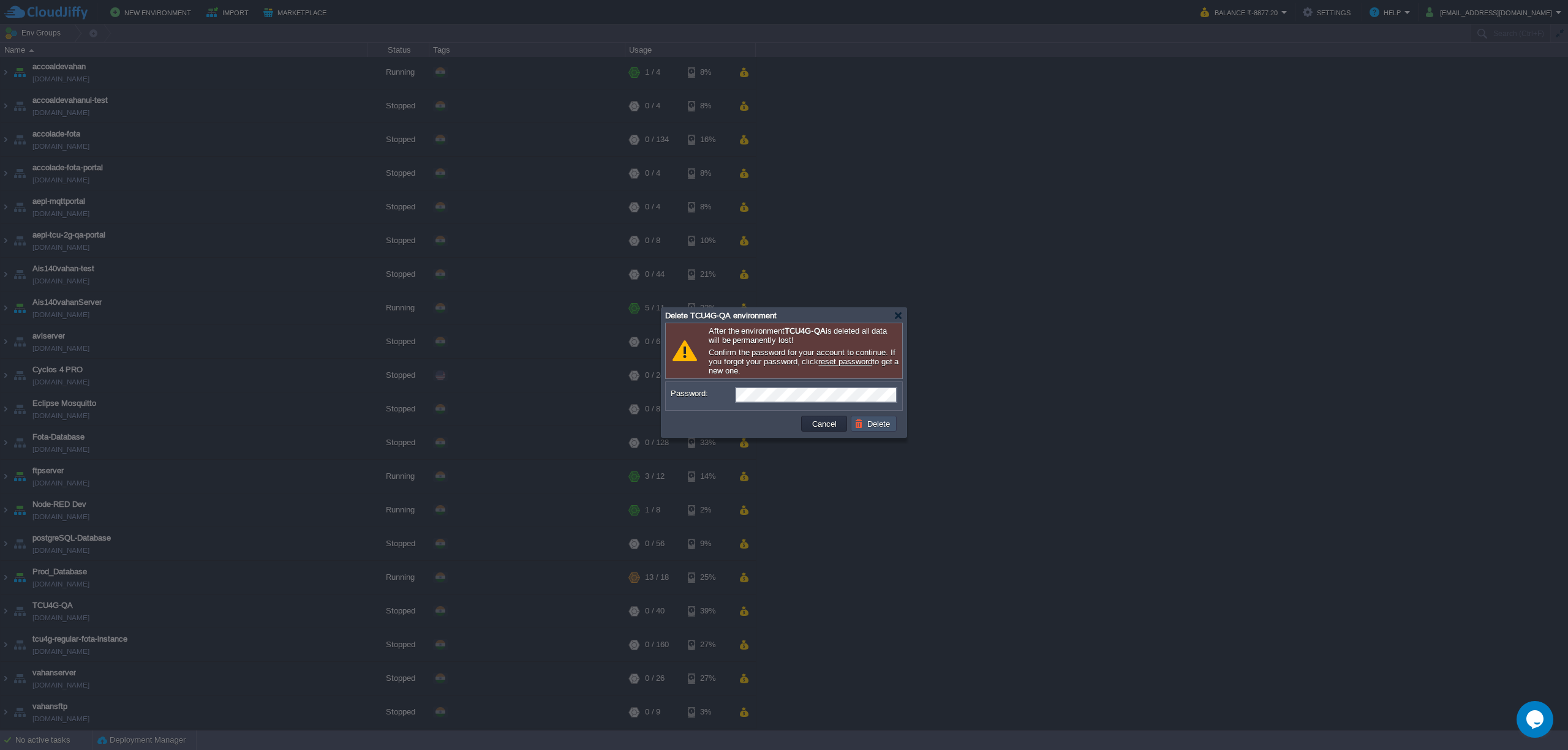
click at [880, 426] on button "Delete" at bounding box center [874, 423] width 39 height 11
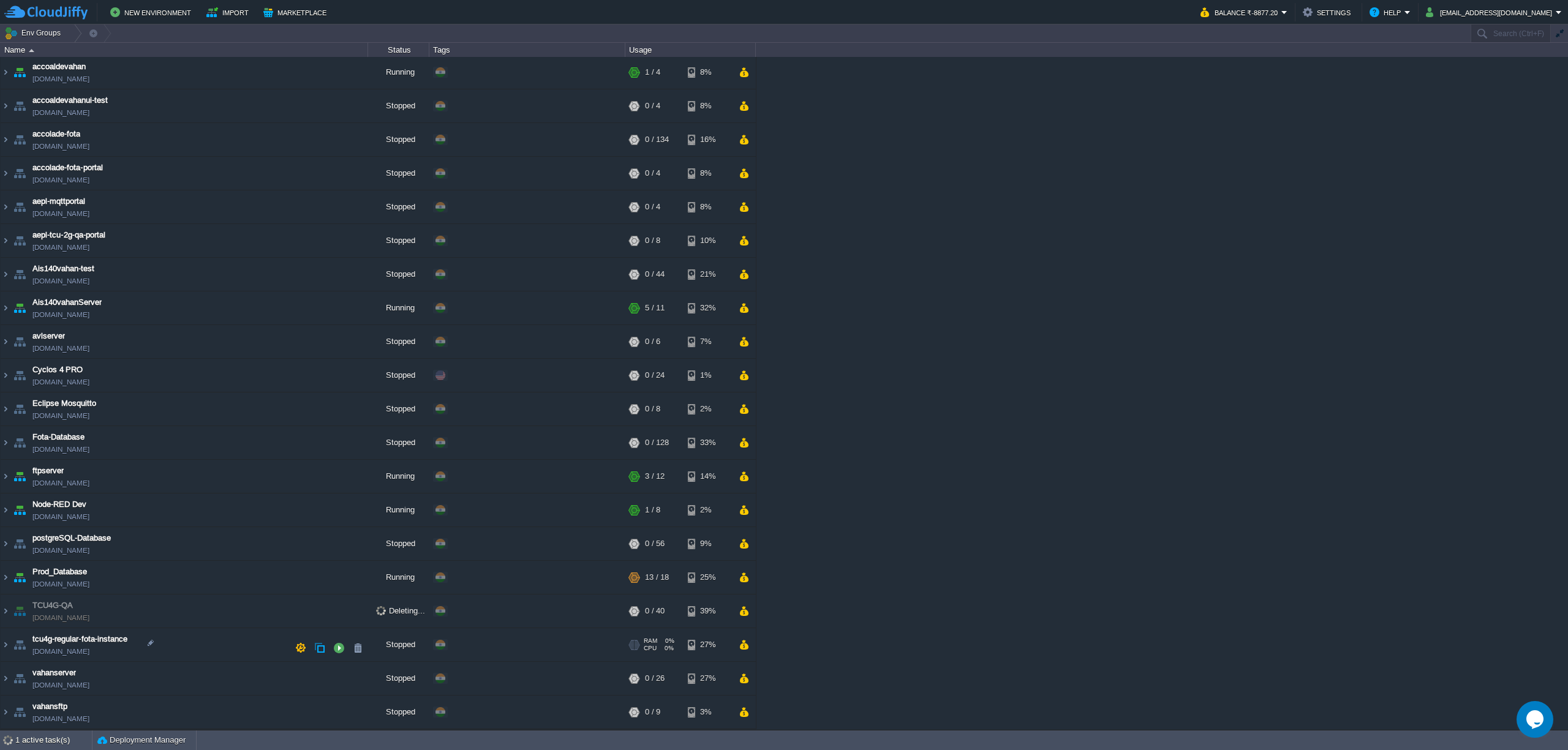
scroll to position [0, 0]
click at [356, 618] on button "button" at bounding box center [357, 614] width 11 height 11
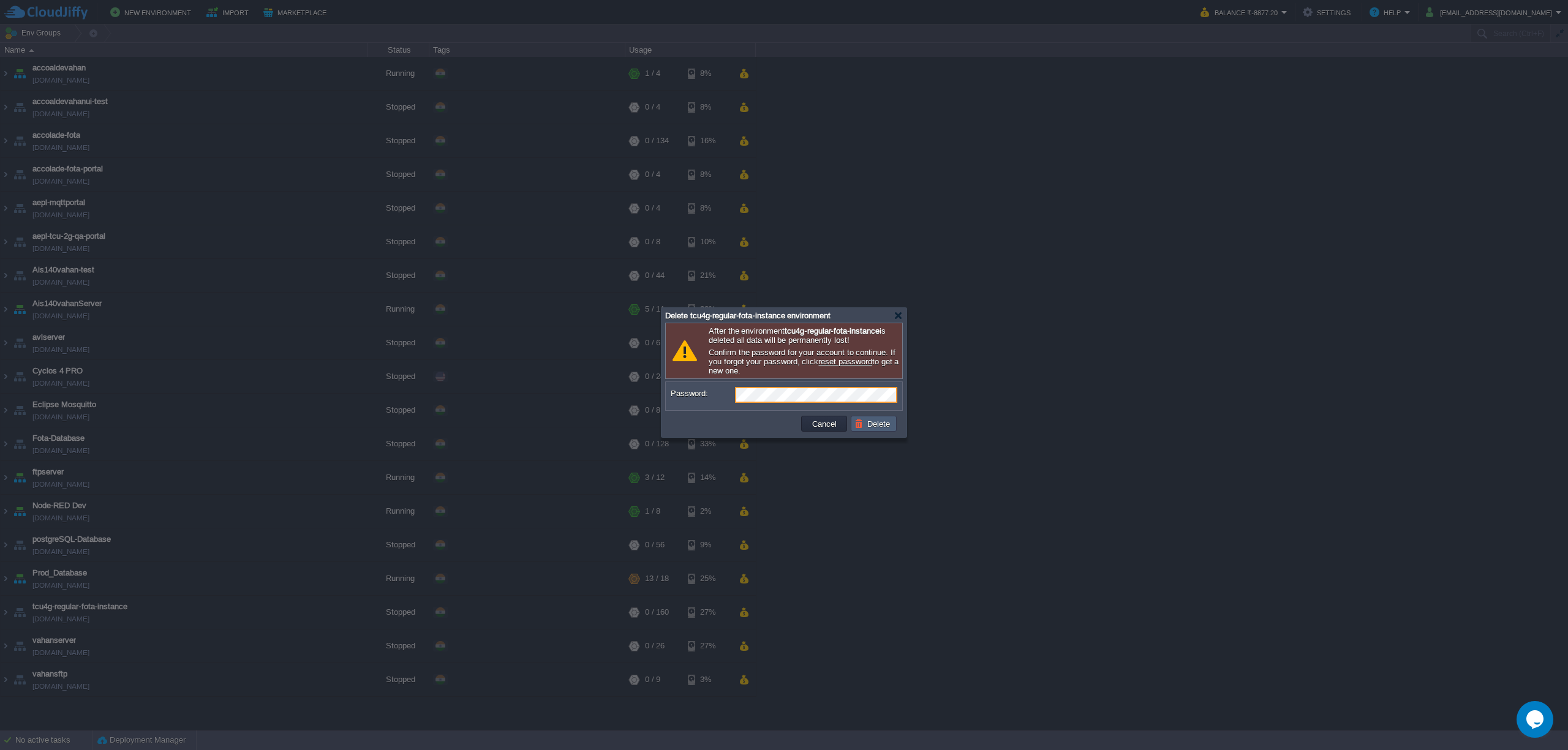
click at [863, 429] on button "Delete" at bounding box center [874, 423] width 39 height 11
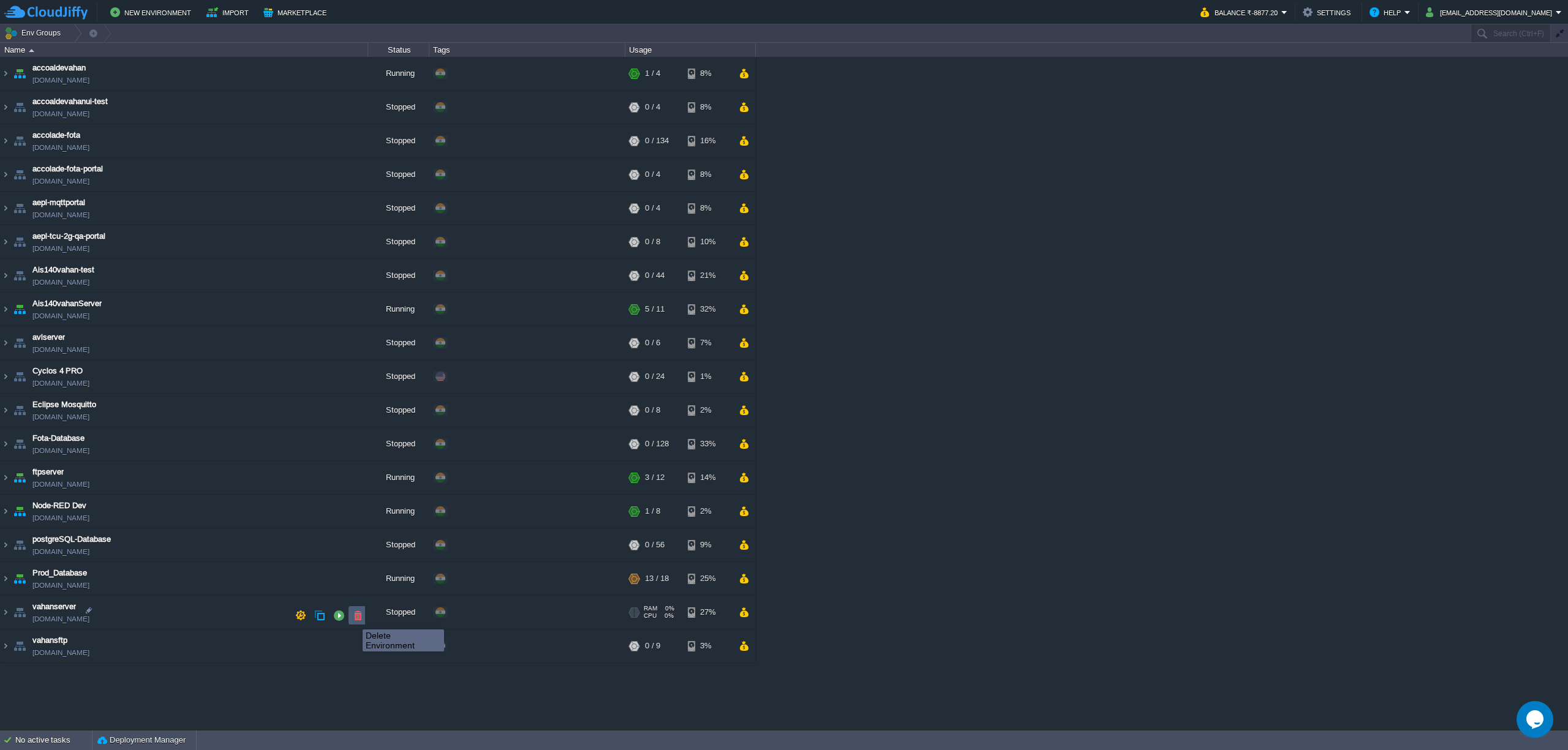
click at [354, 618] on button "button" at bounding box center [357, 614] width 11 height 11
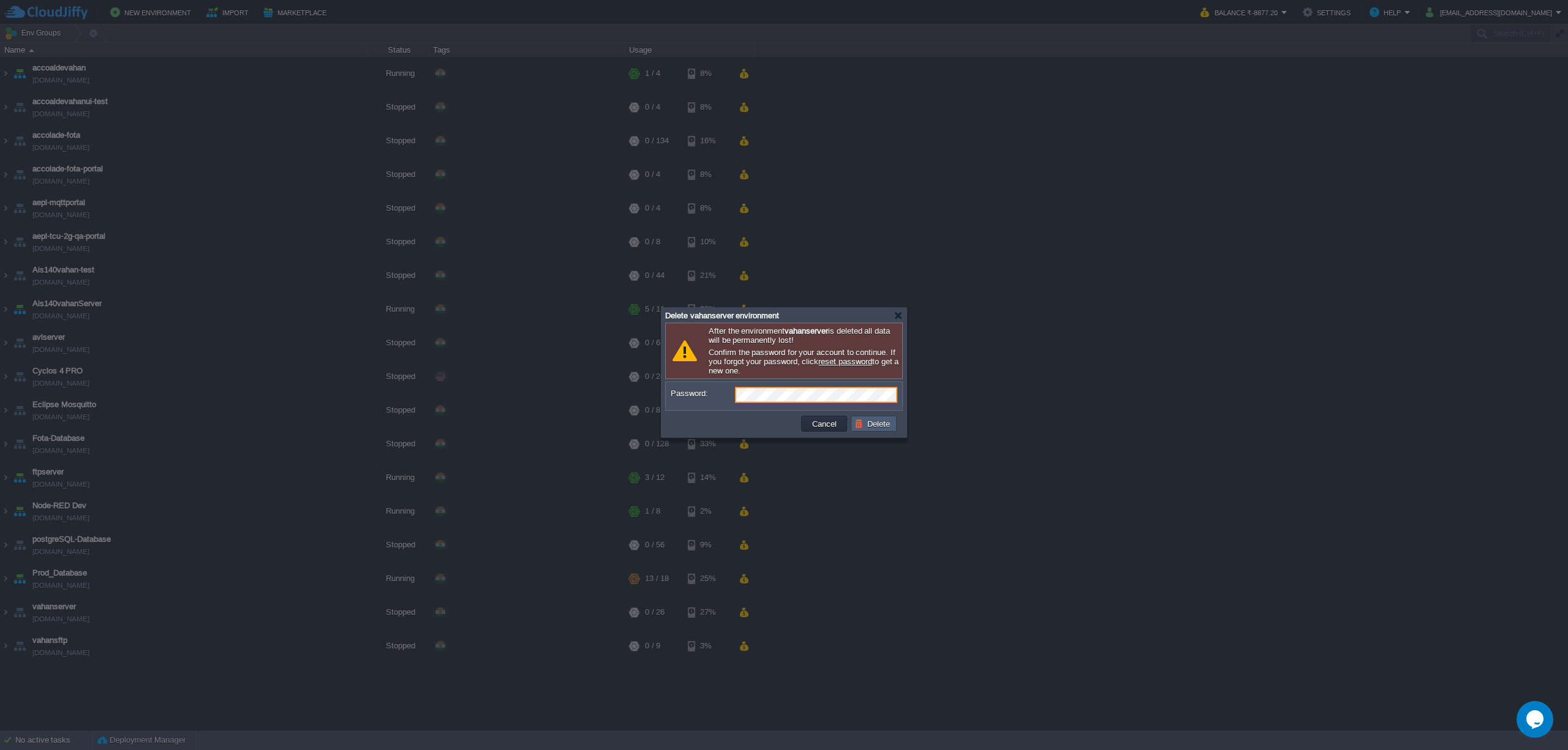
click at [873, 427] on button "Delete" at bounding box center [874, 423] width 39 height 11
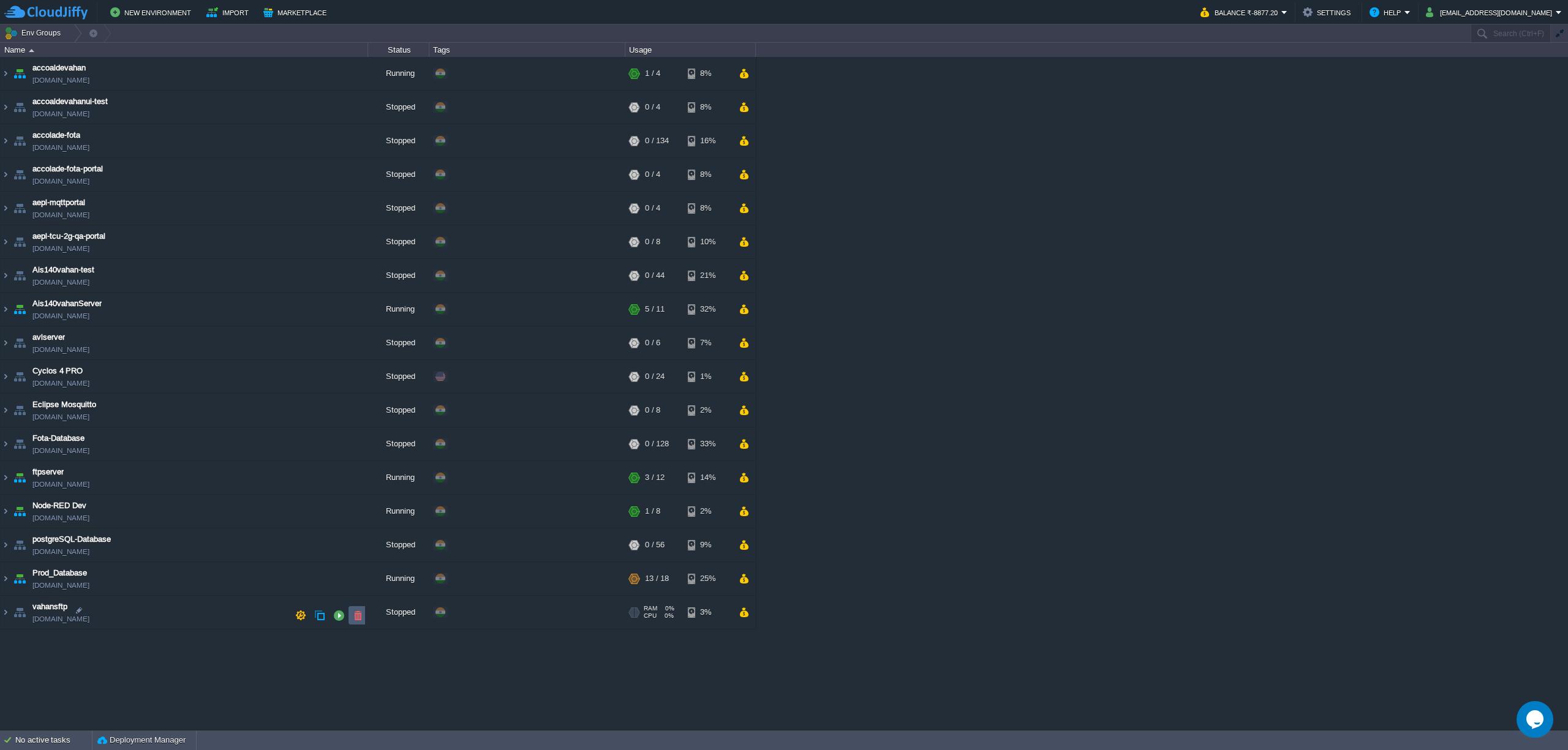
click at [354, 619] on button "button" at bounding box center [357, 614] width 11 height 11
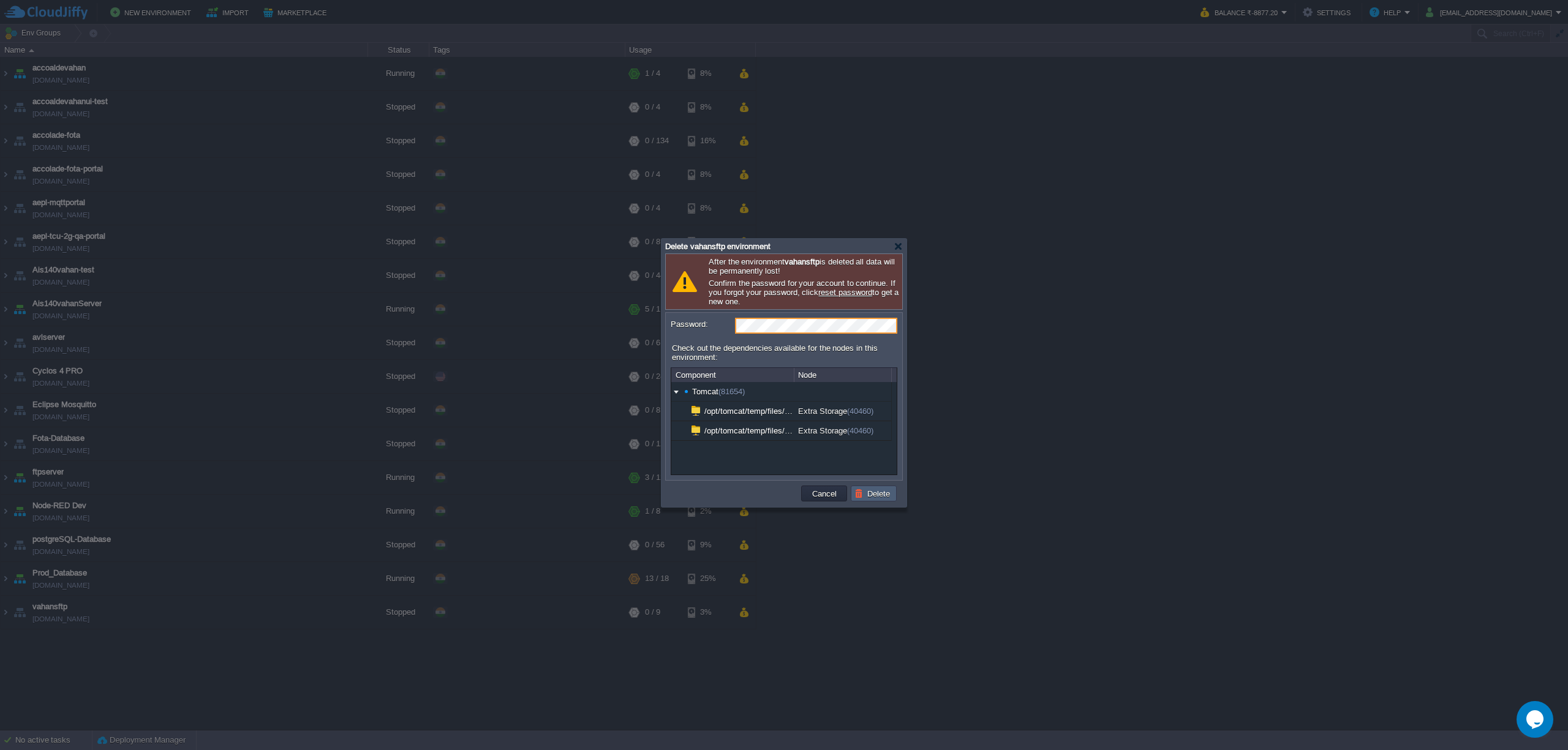
click at [867, 493] on button "Delete" at bounding box center [874, 493] width 39 height 11
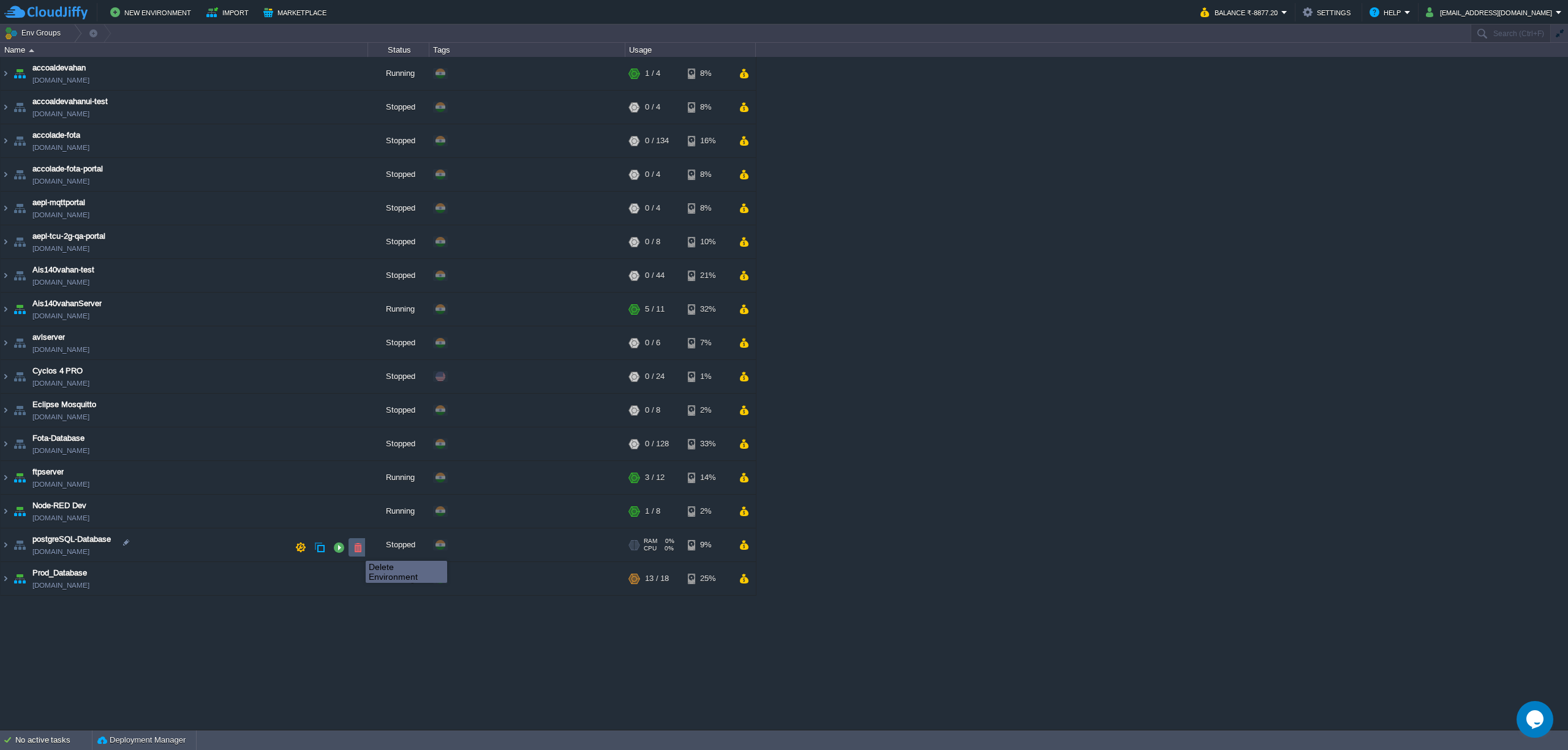
click at [356, 550] on button "button" at bounding box center [357, 546] width 11 height 11
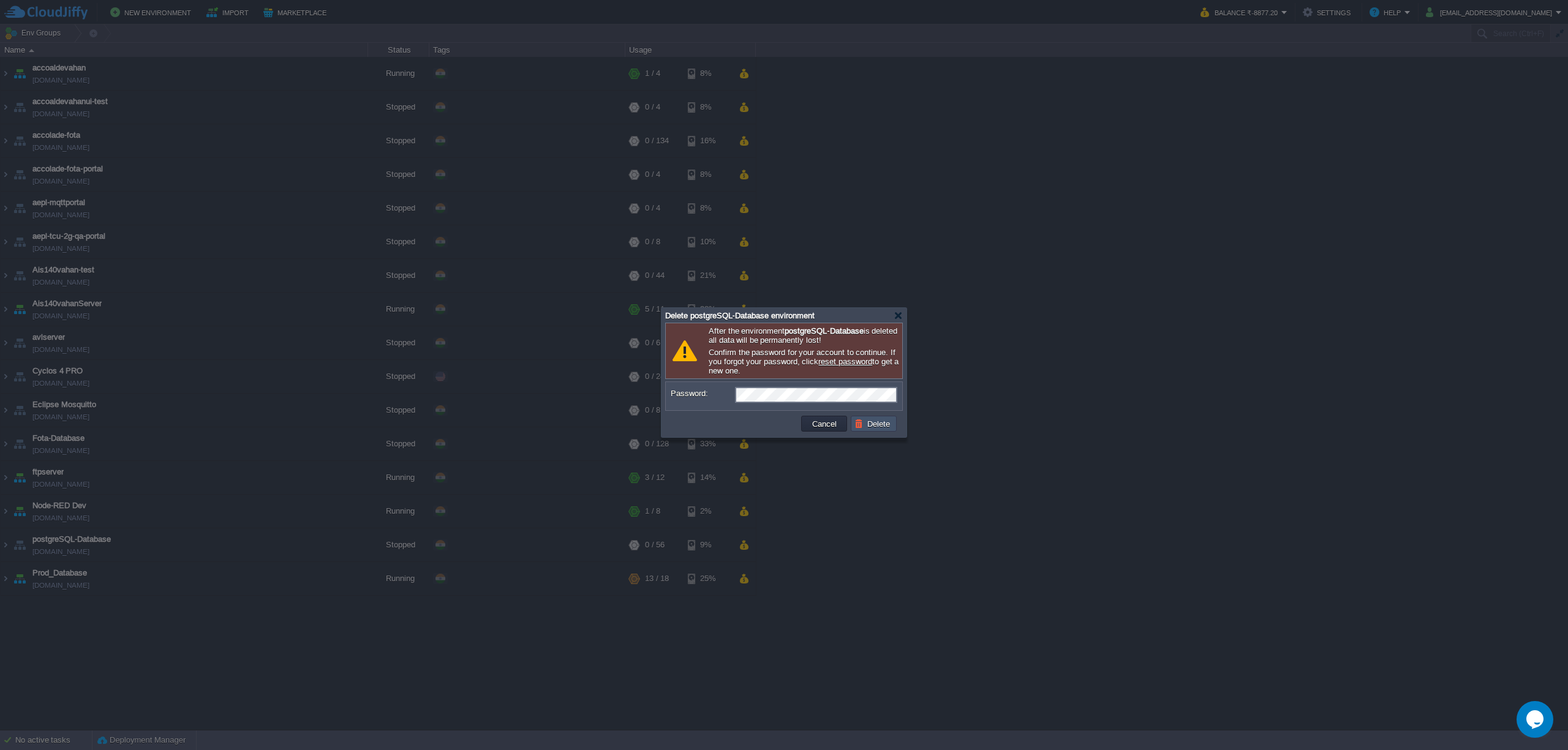
click at [875, 429] on button "Delete" at bounding box center [874, 423] width 39 height 11
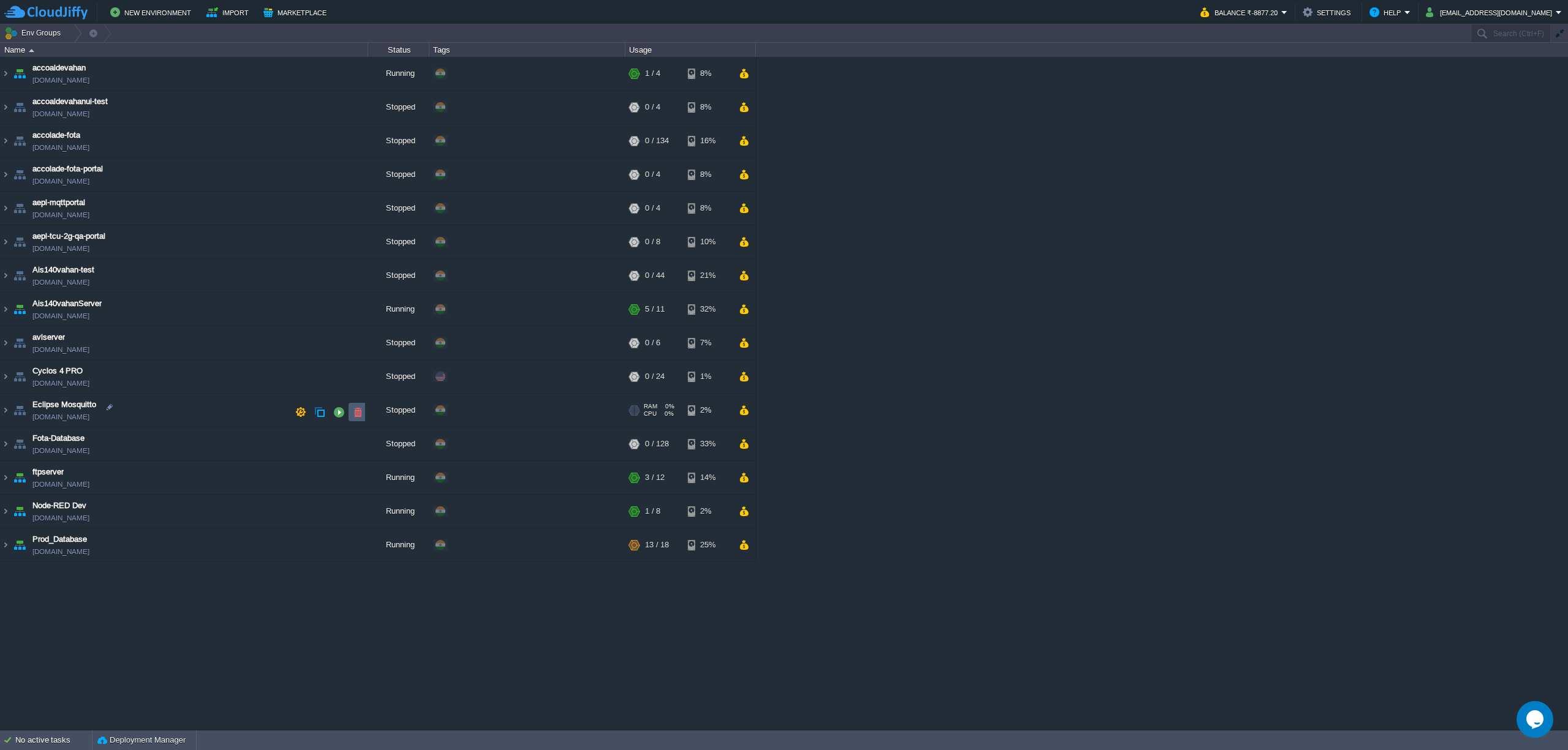
click at [355, 409] on button "button" at bounding box center [357, 411] width 11 height 11
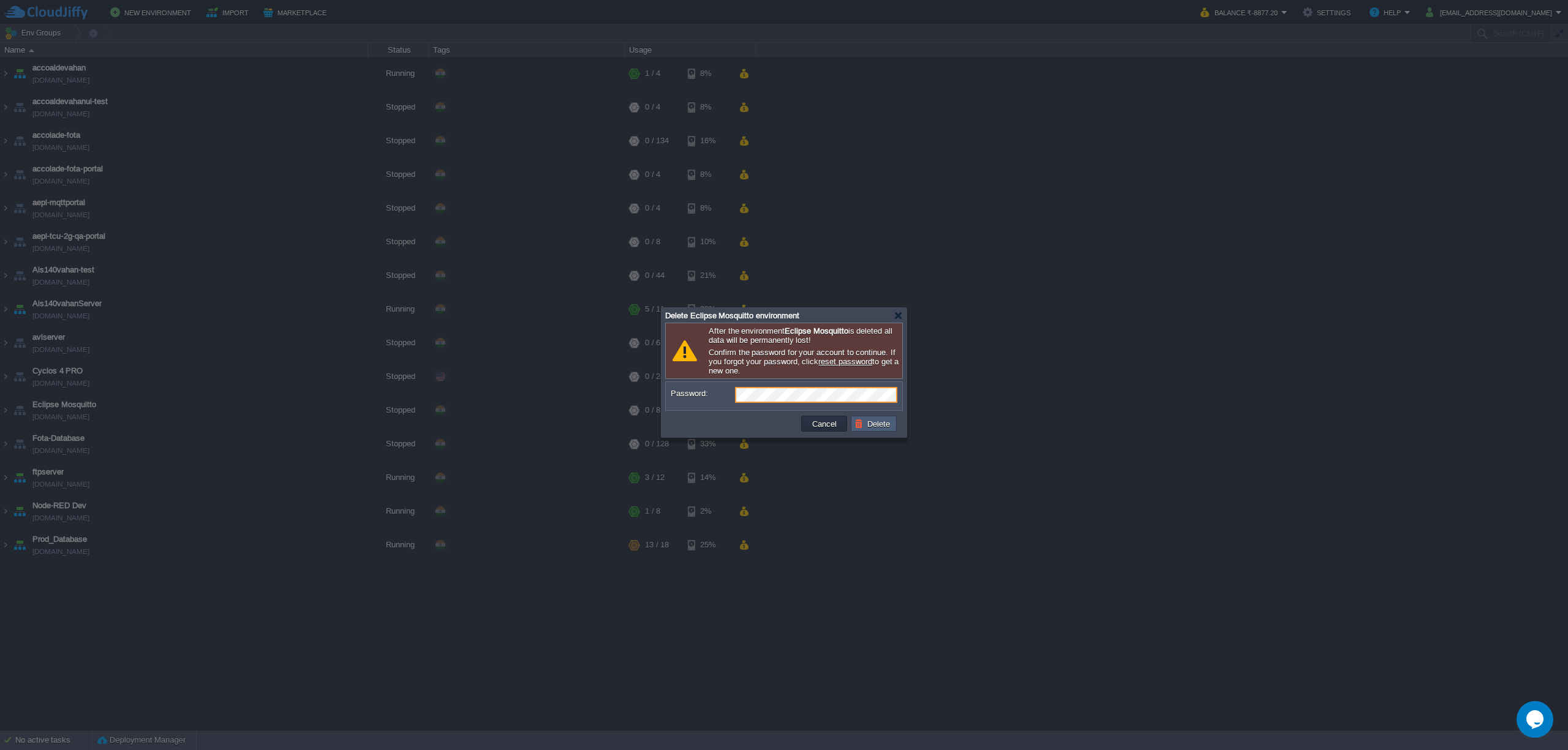
click at [871, 425] on button "Delete" at bounding box center [874, 423] width 39 height 11
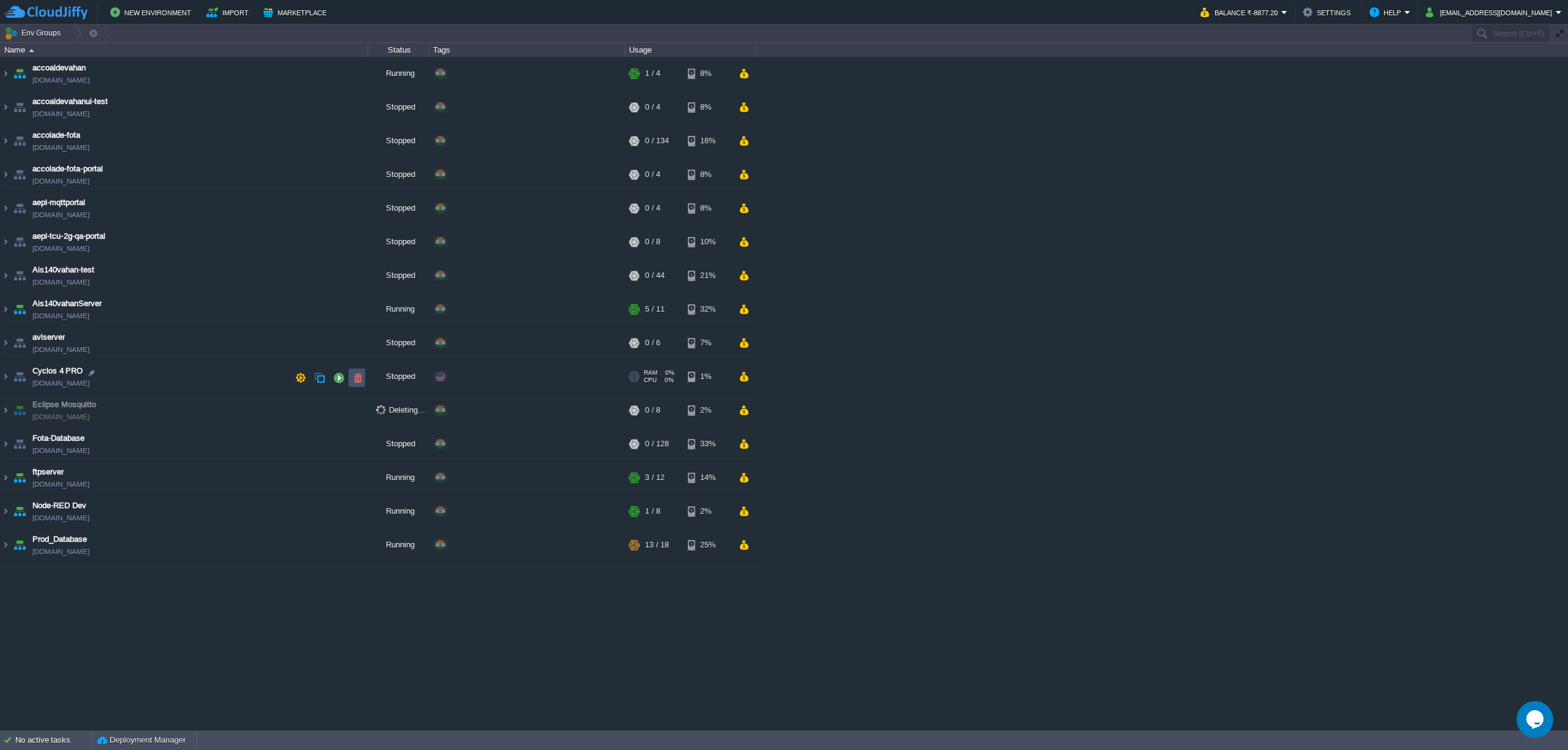
click at [354, 376] on button "button" at bounding box center [357, 377] width 11 height 11
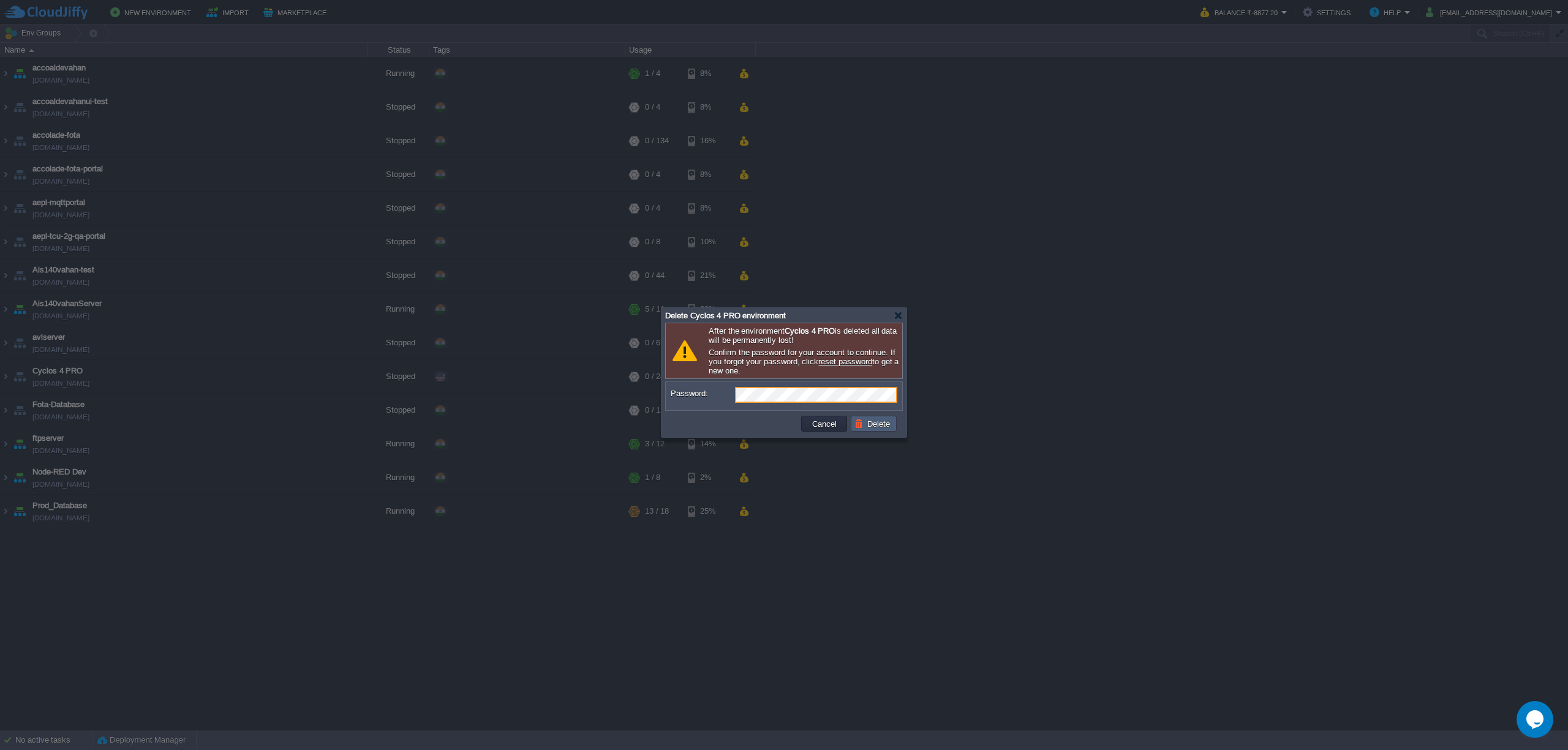
click at [876, 431] on td "Delete" at bounding box center [873, 423] width 46 height 16
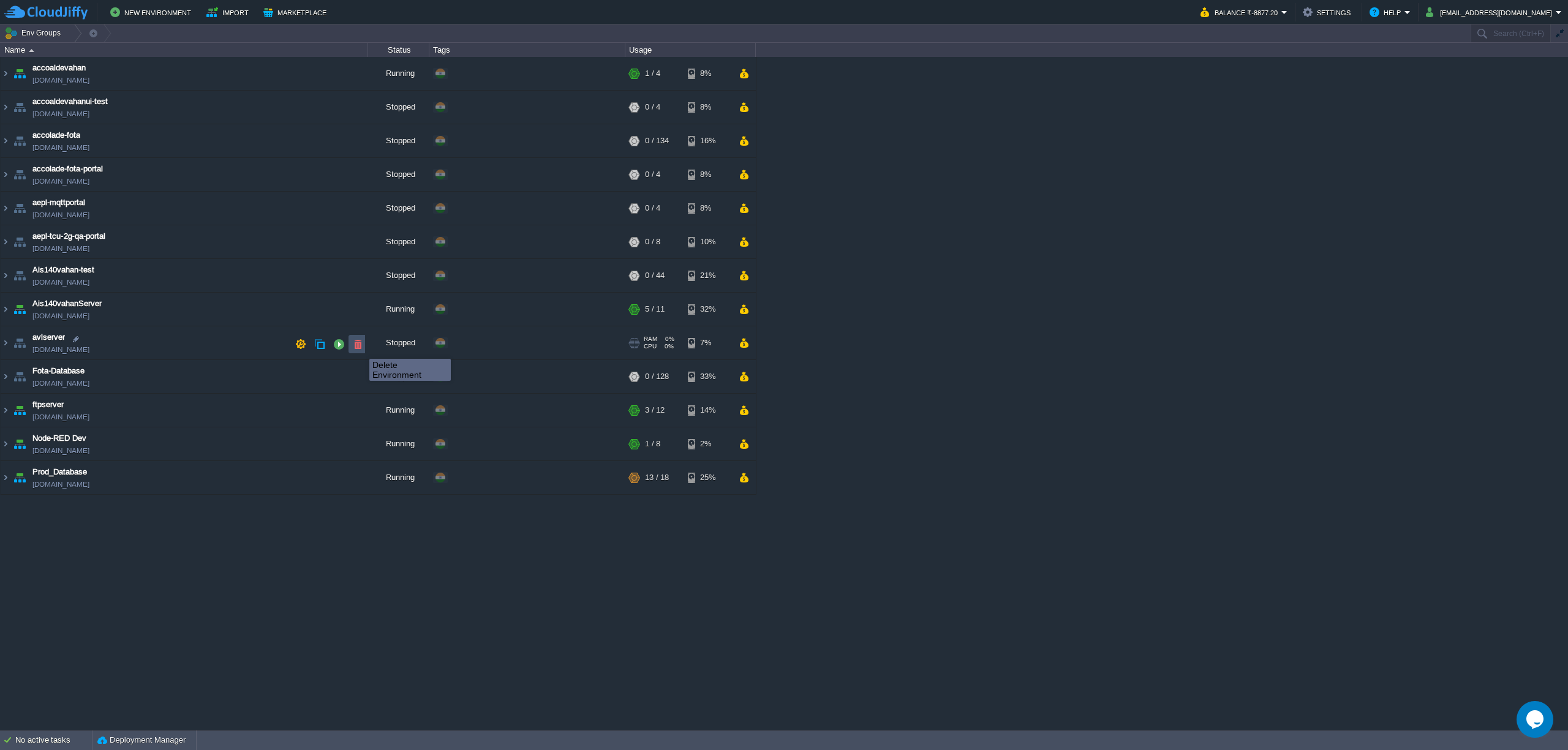
click at [360, 348] on button "button" at bounding box center [357, 344] width 11 height 11
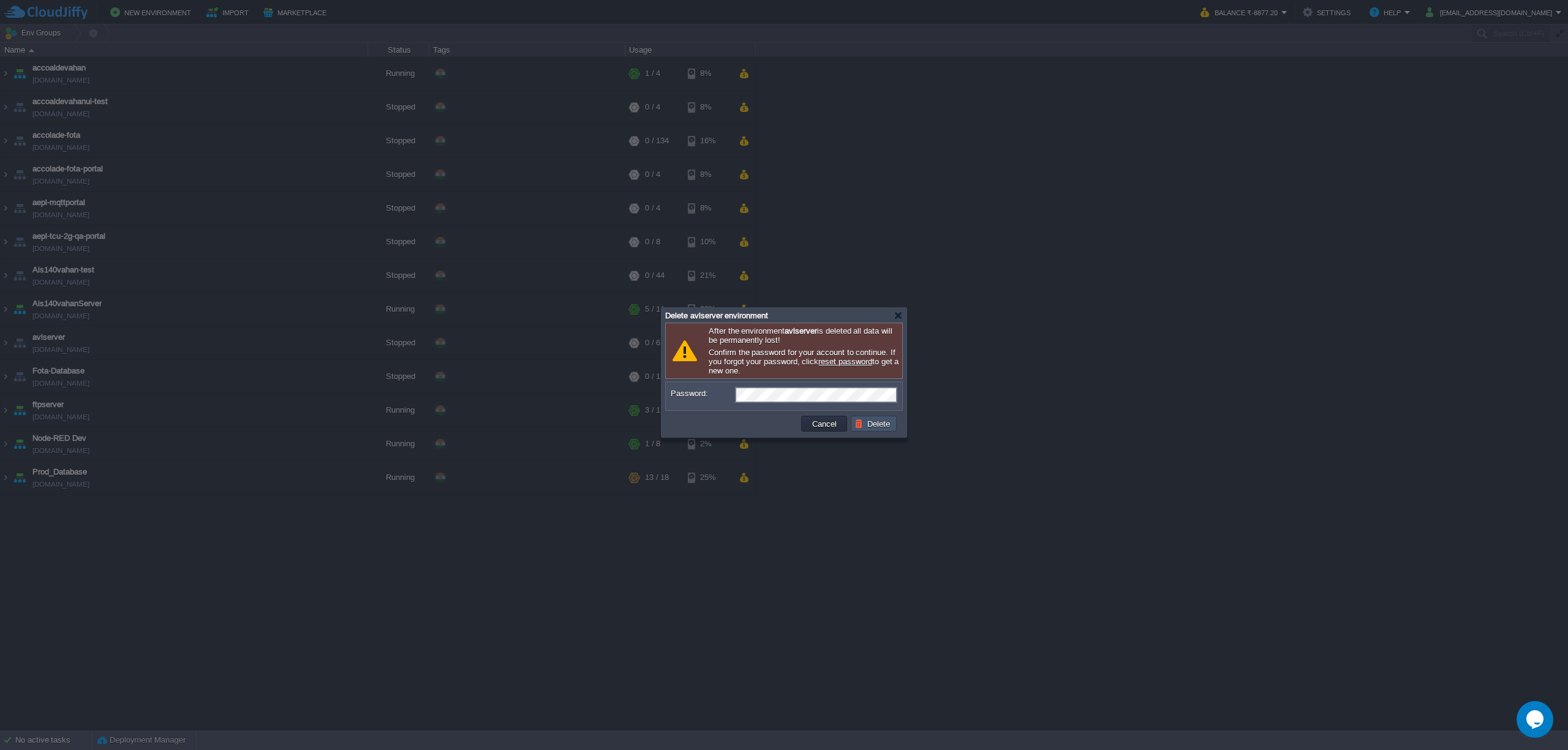
click at [866, 429] on button "Delete" at bounding box center [874, 423] width 39 height 11
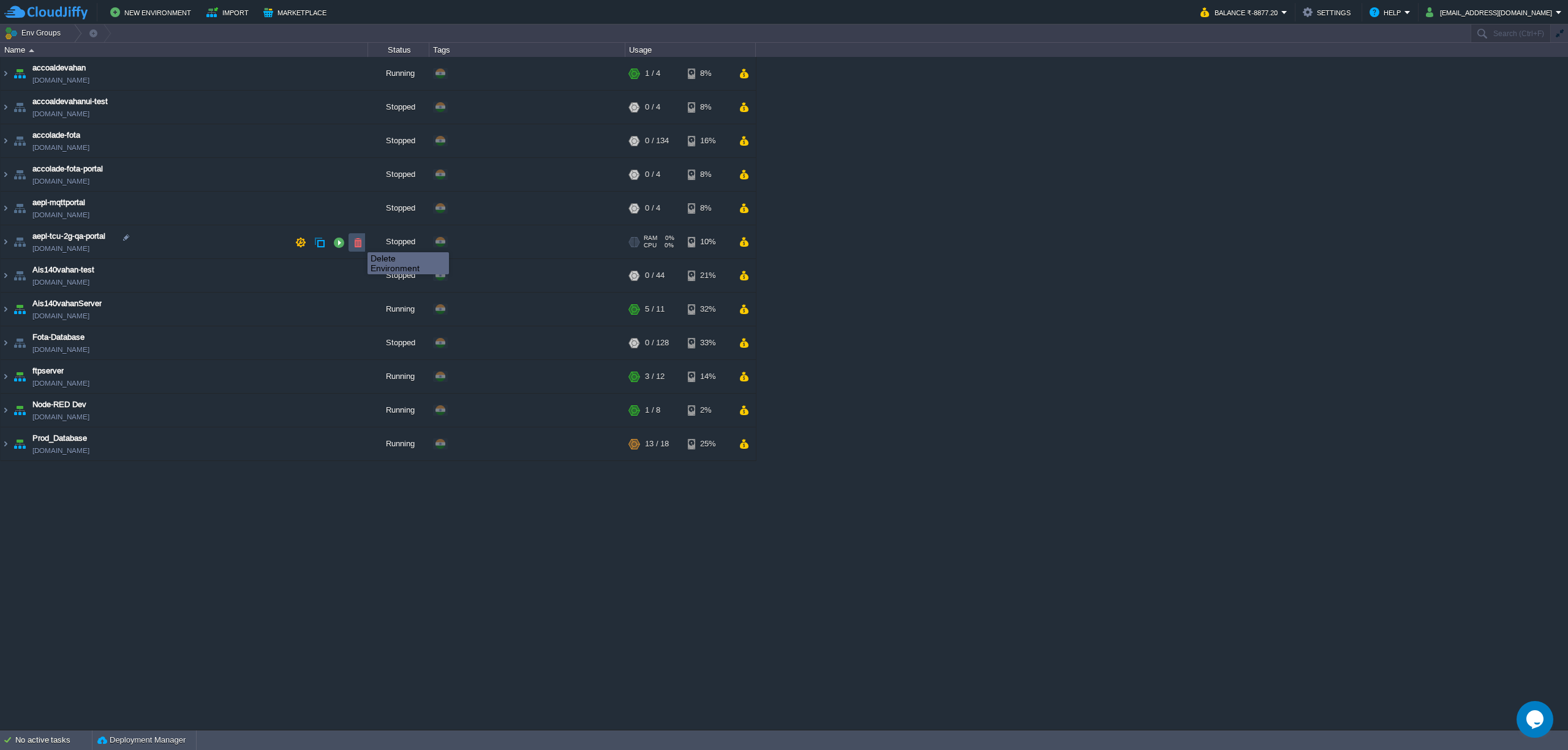
click at [359, 241] on button "button" at bounding box center [357, 242] width 11 height 11
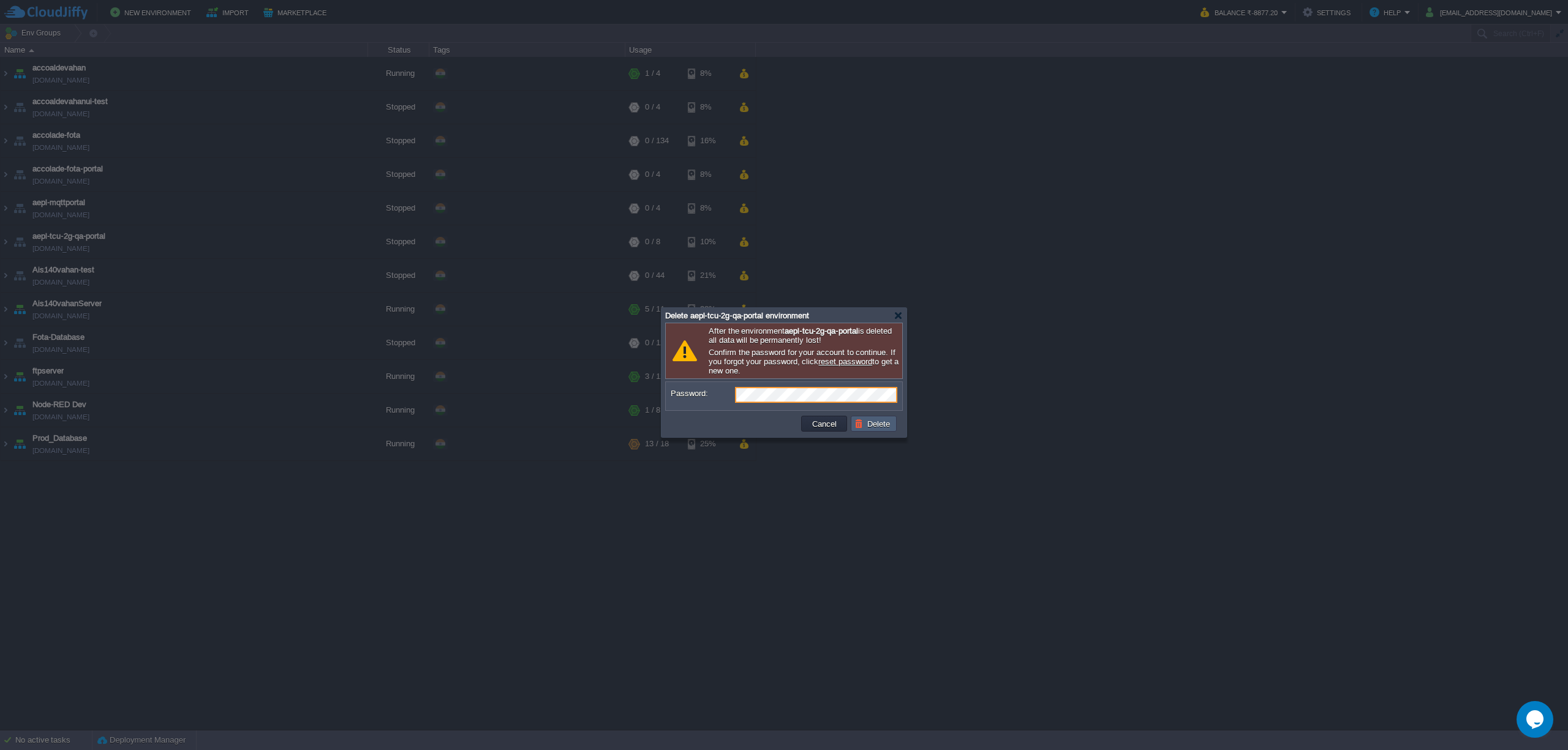
click at [871, 429] on button "Delete" at bounding box center [874, 423] width 39 height 11
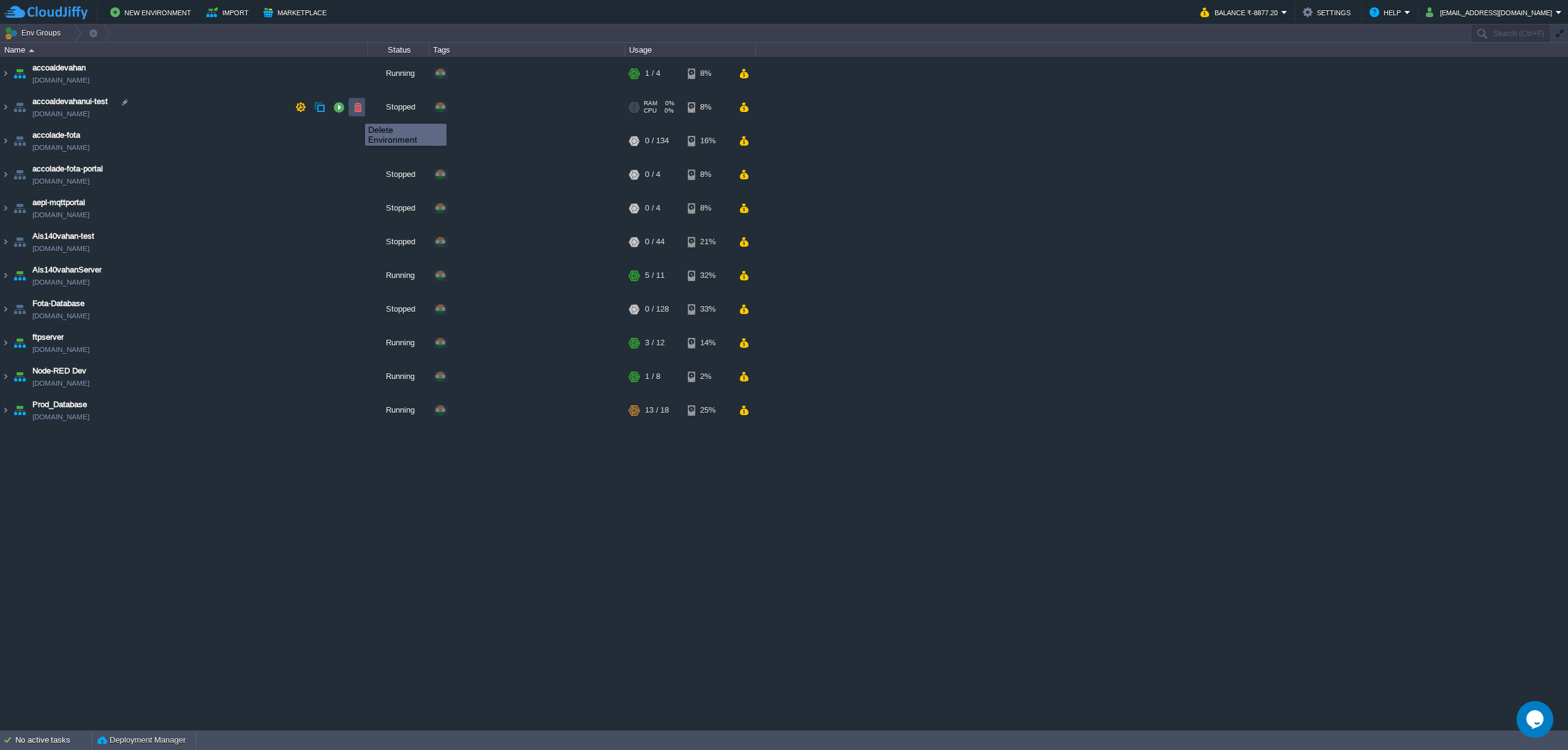
click at [356, 113] on button "button" at bounding box center [357, 107] width 11 height 11
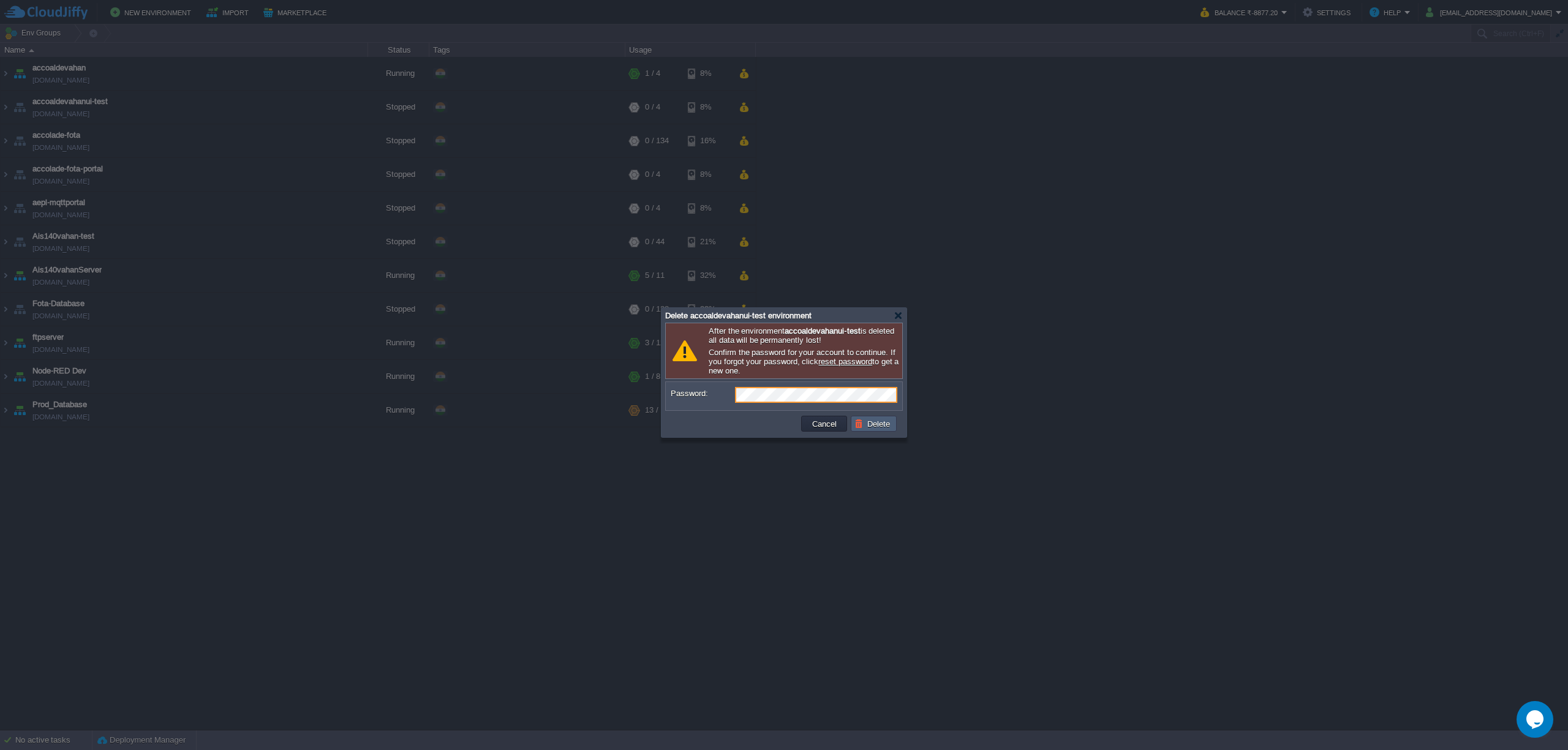
click at [876, 429] on button "Delete" at bounding box center [874, 423] width 39 height 11
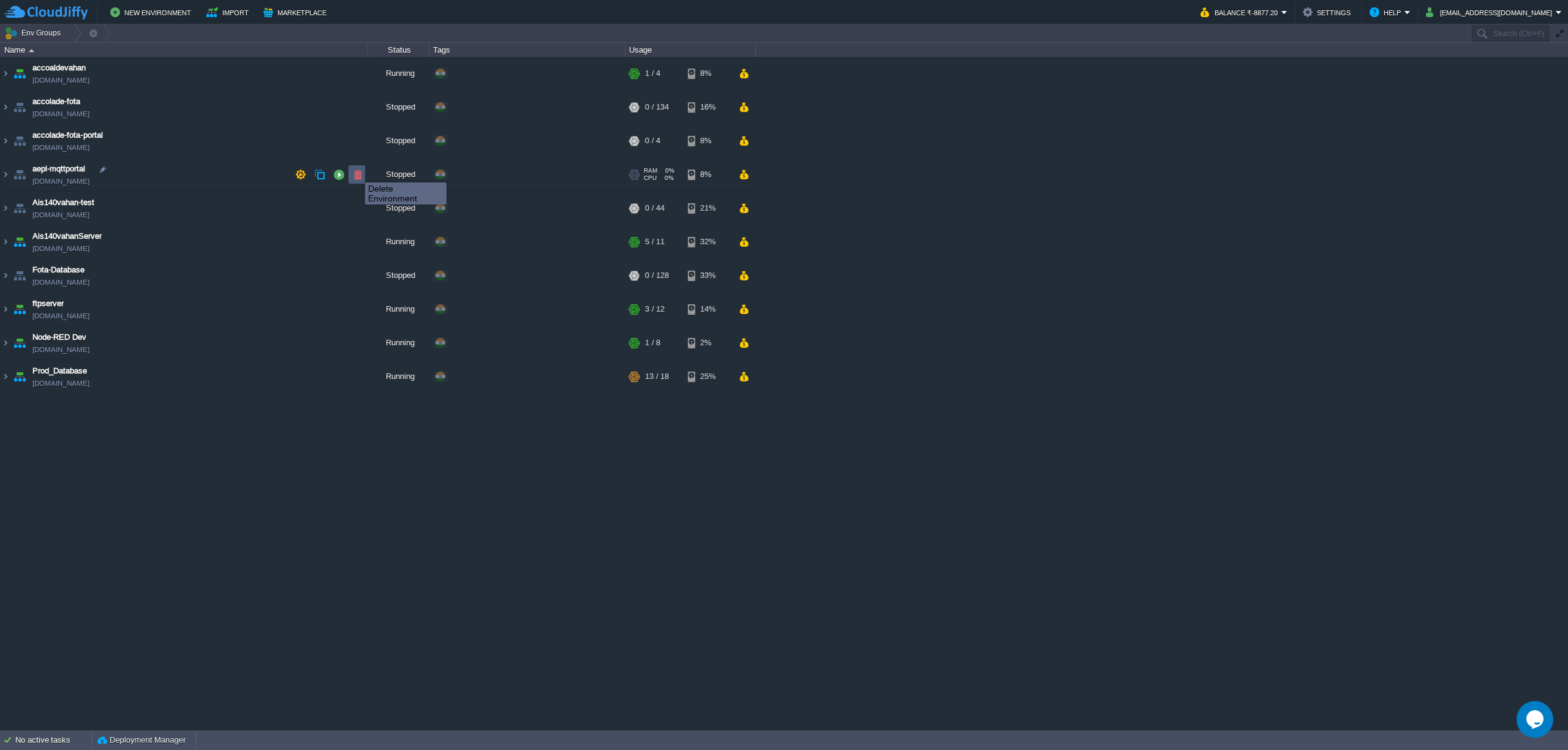
click at [356, 171] on button "button" at bounding box center [357, 174] width 11 height 11
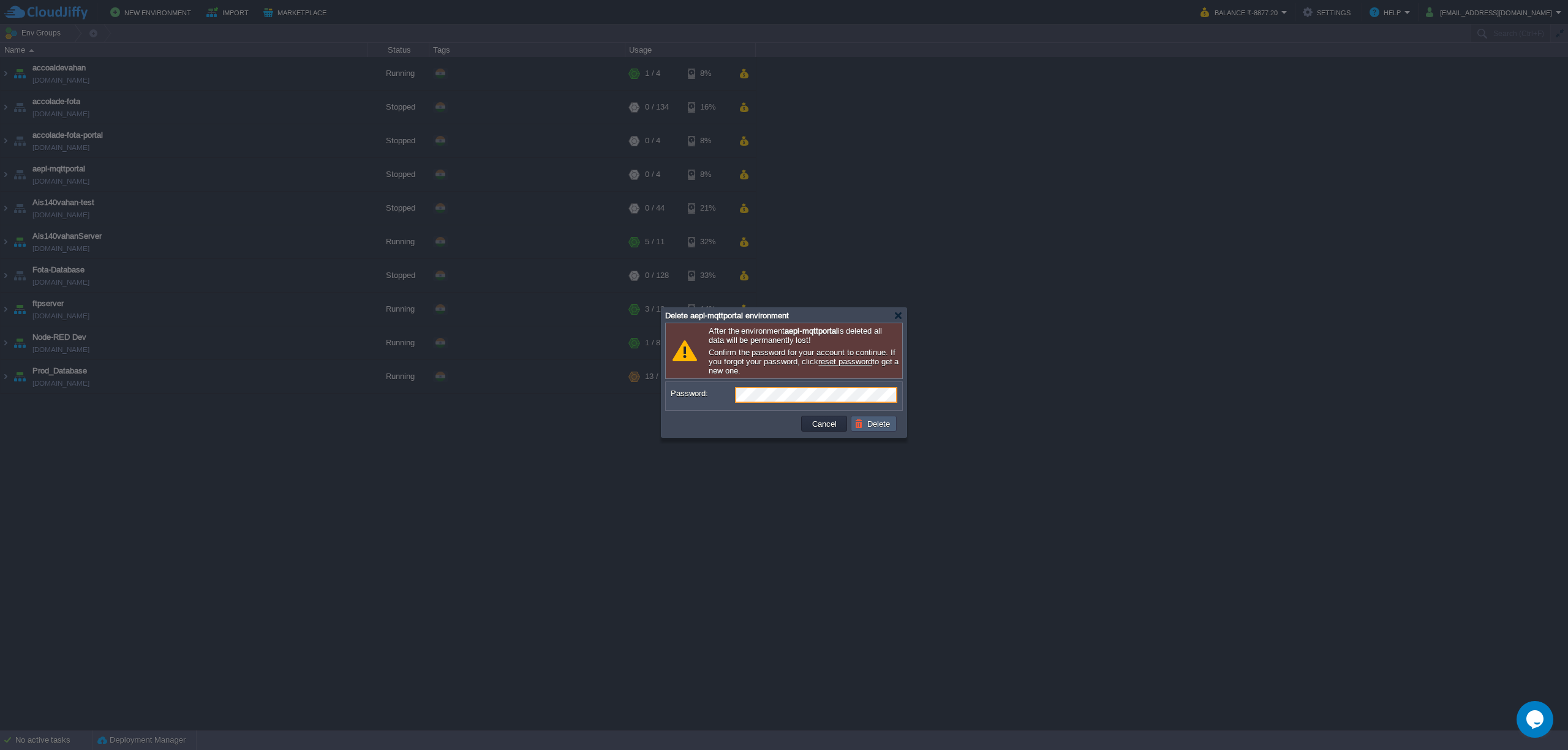
click at [880, 431] on td "Delete" at bounding box center [873, 423] width 46 height 16
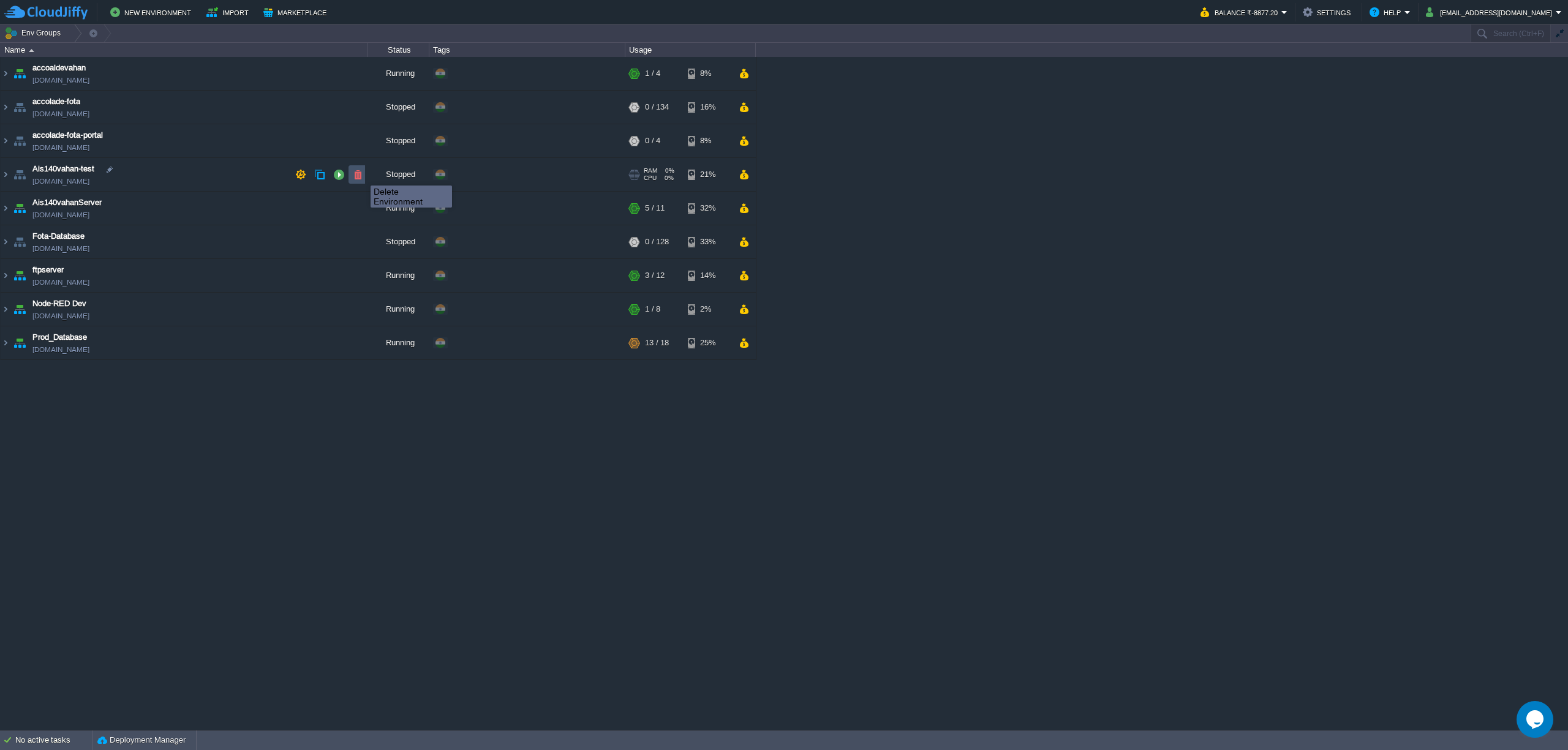
click at [361, 175] on button "button" at bounding box center [357, 174] width 11 height 11
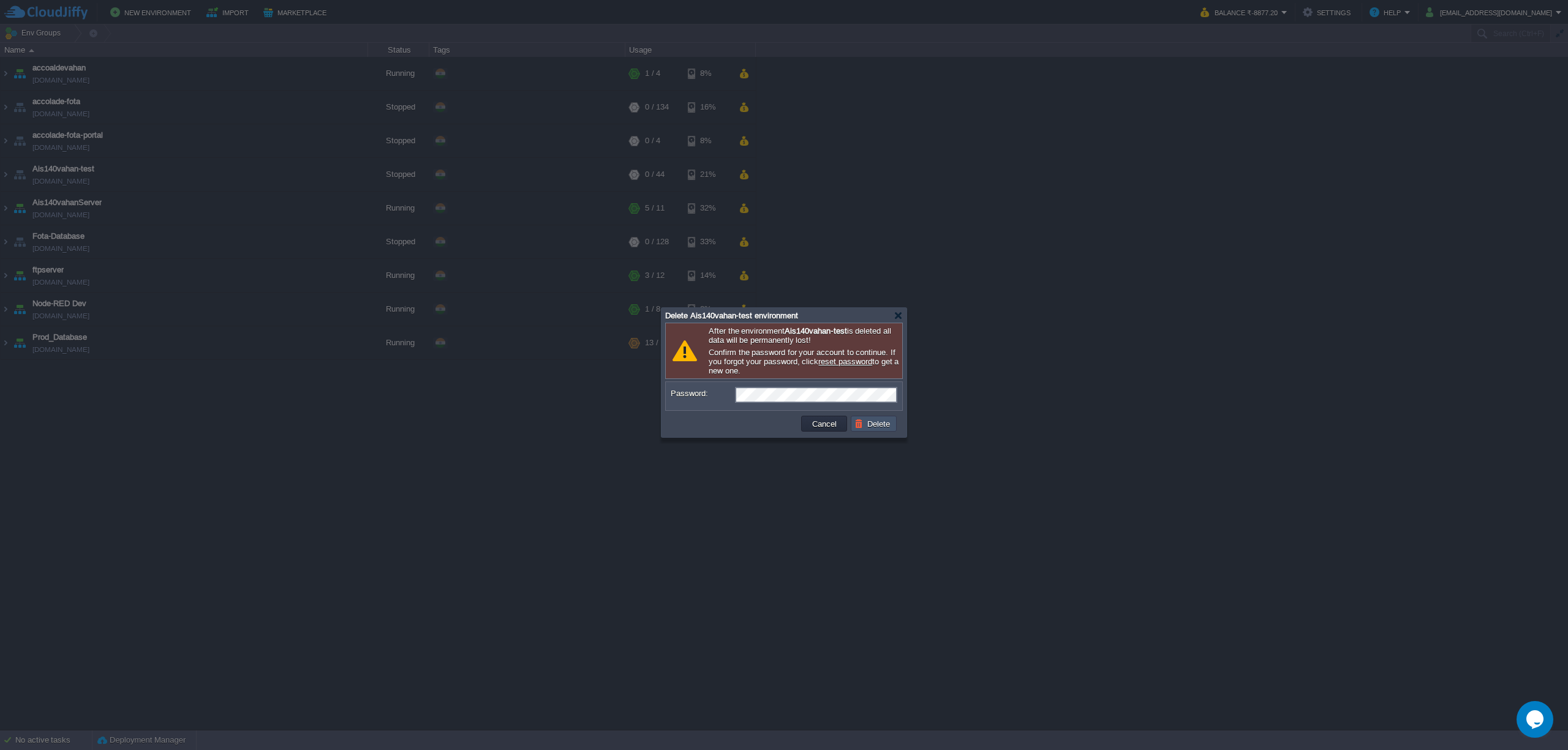
click at [883, 429] on button "Delete" at bounding box center [874, 423] width 39 height 11
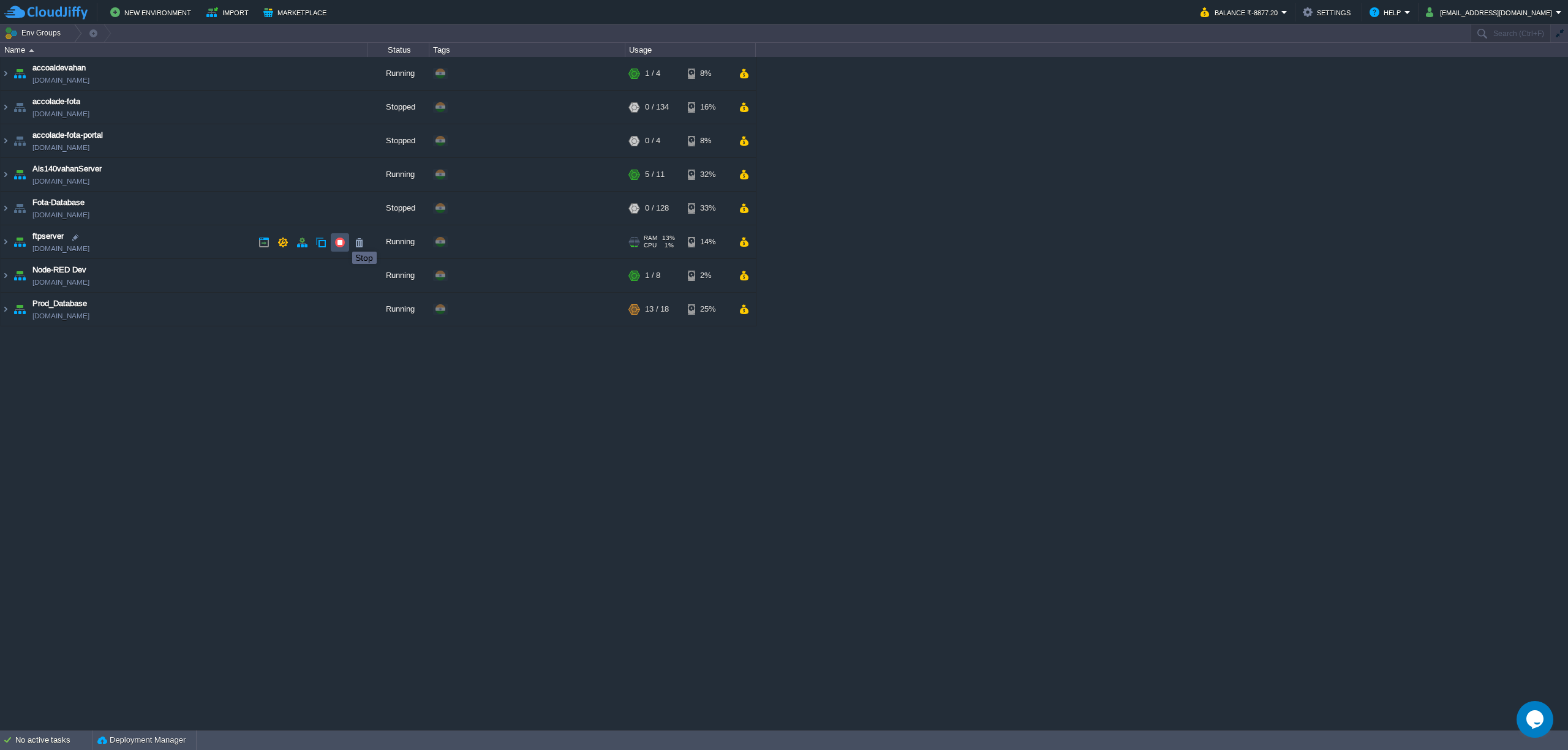
click at [343, 241] on button "button" at bounding box center [340, 242] width 11 height 11
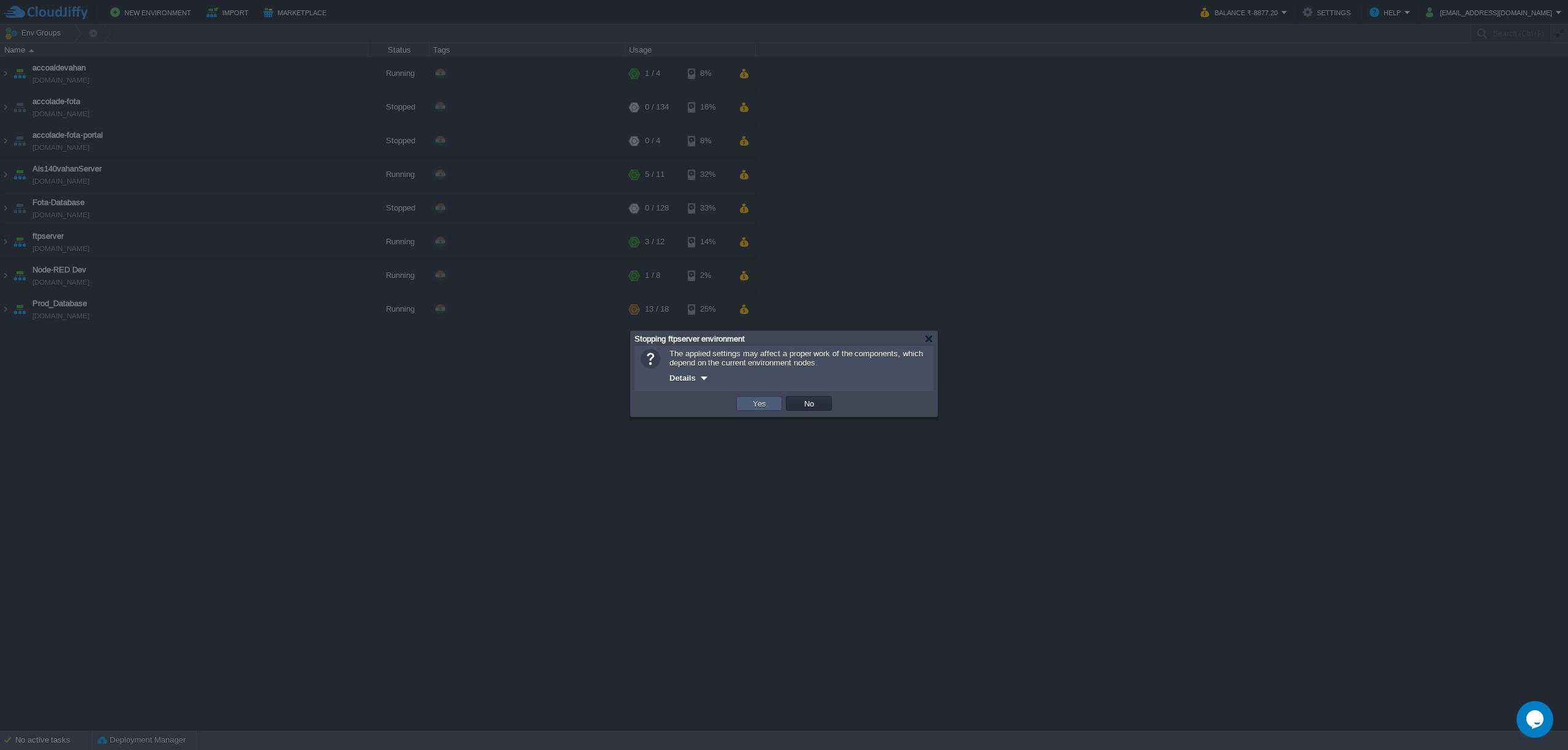
click at [757, 402] on button "Yes" at bounding box center [759, 403] width 21 height 11
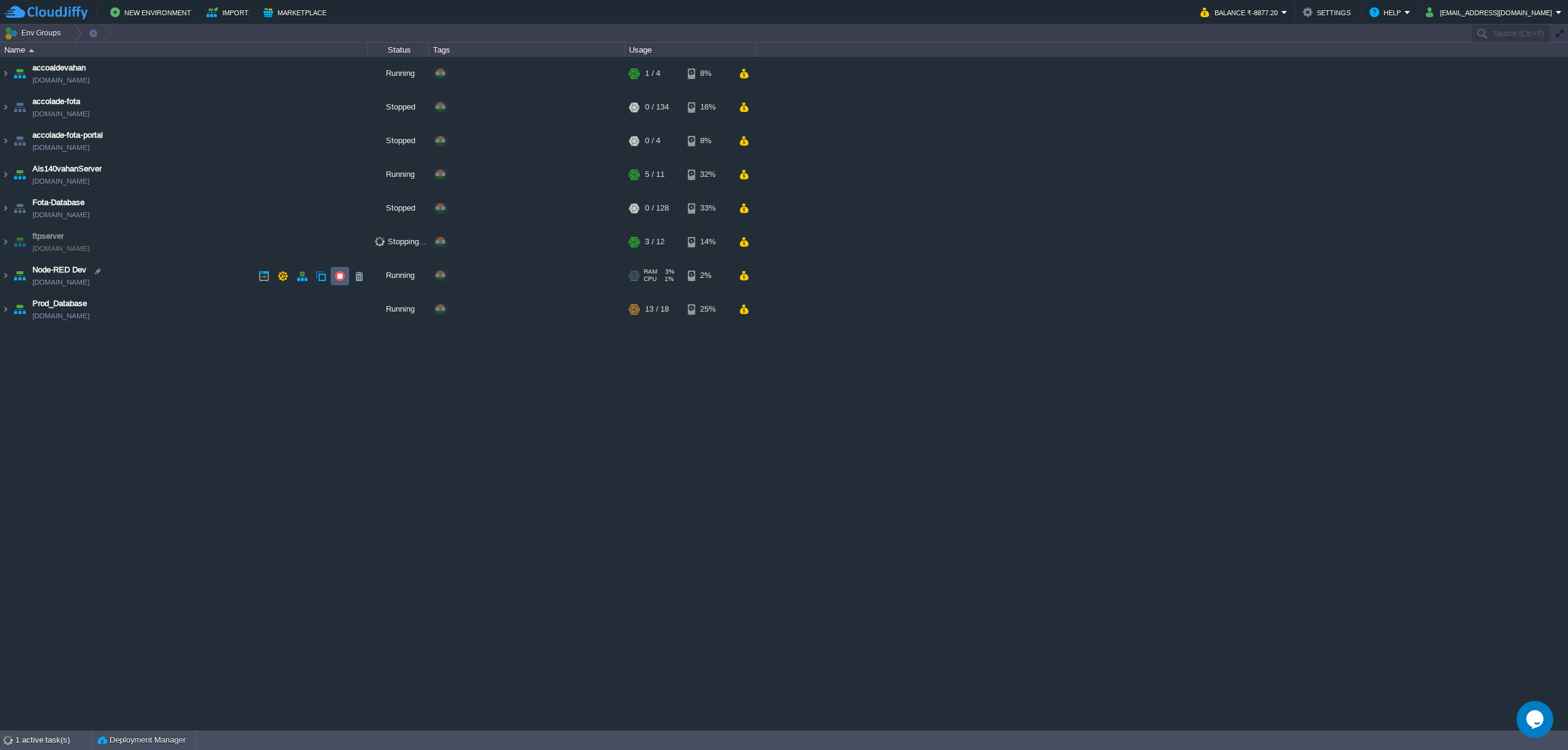
click at [344, 279] on button "button" at bounding box center [340, 276] width 11 height 11
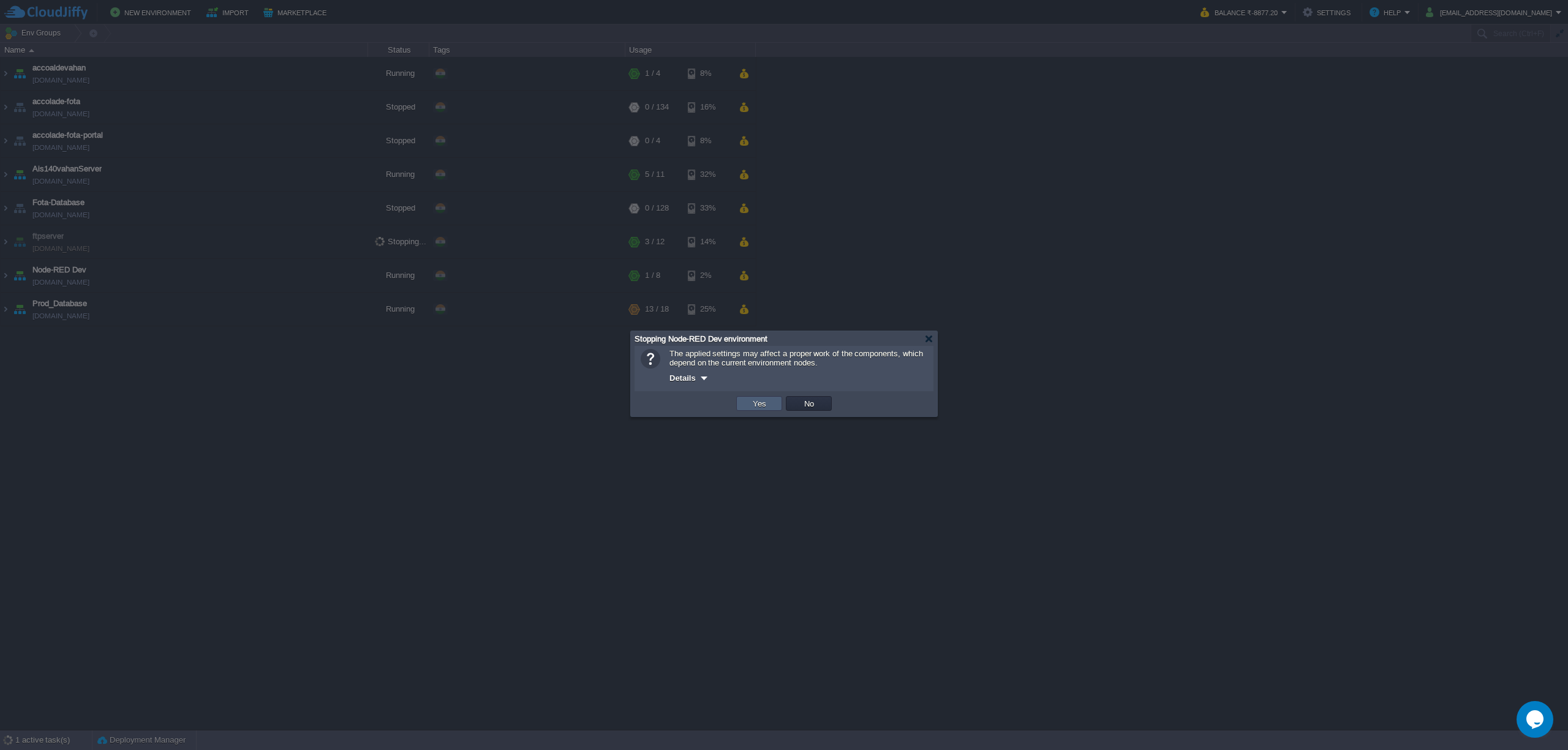
click at [757, 399] on td "Yes" at bounding box center [759, 403] width 46 height 15
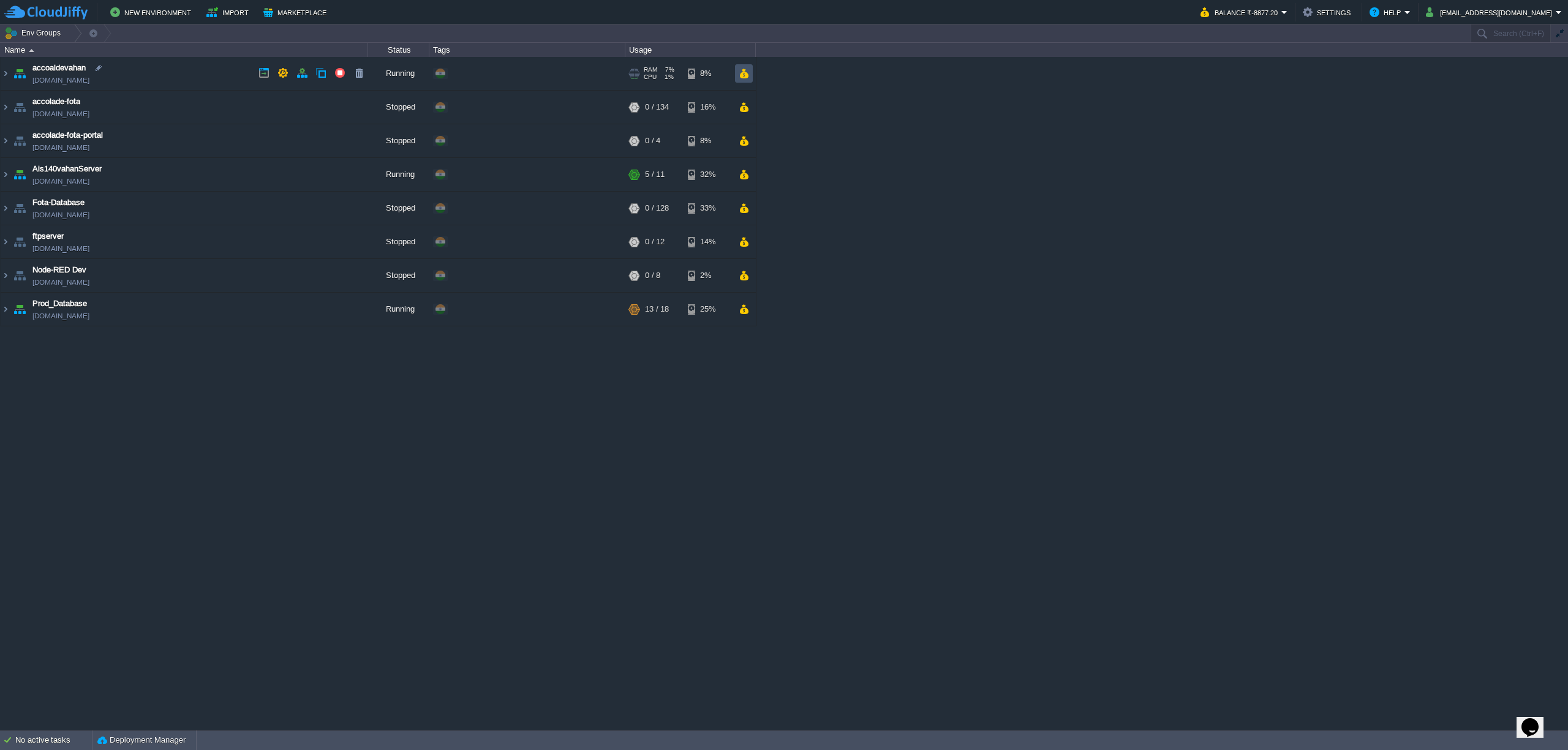
click at [748, 74] on button "button" at bounding box center [744, 73] width 11 height 11
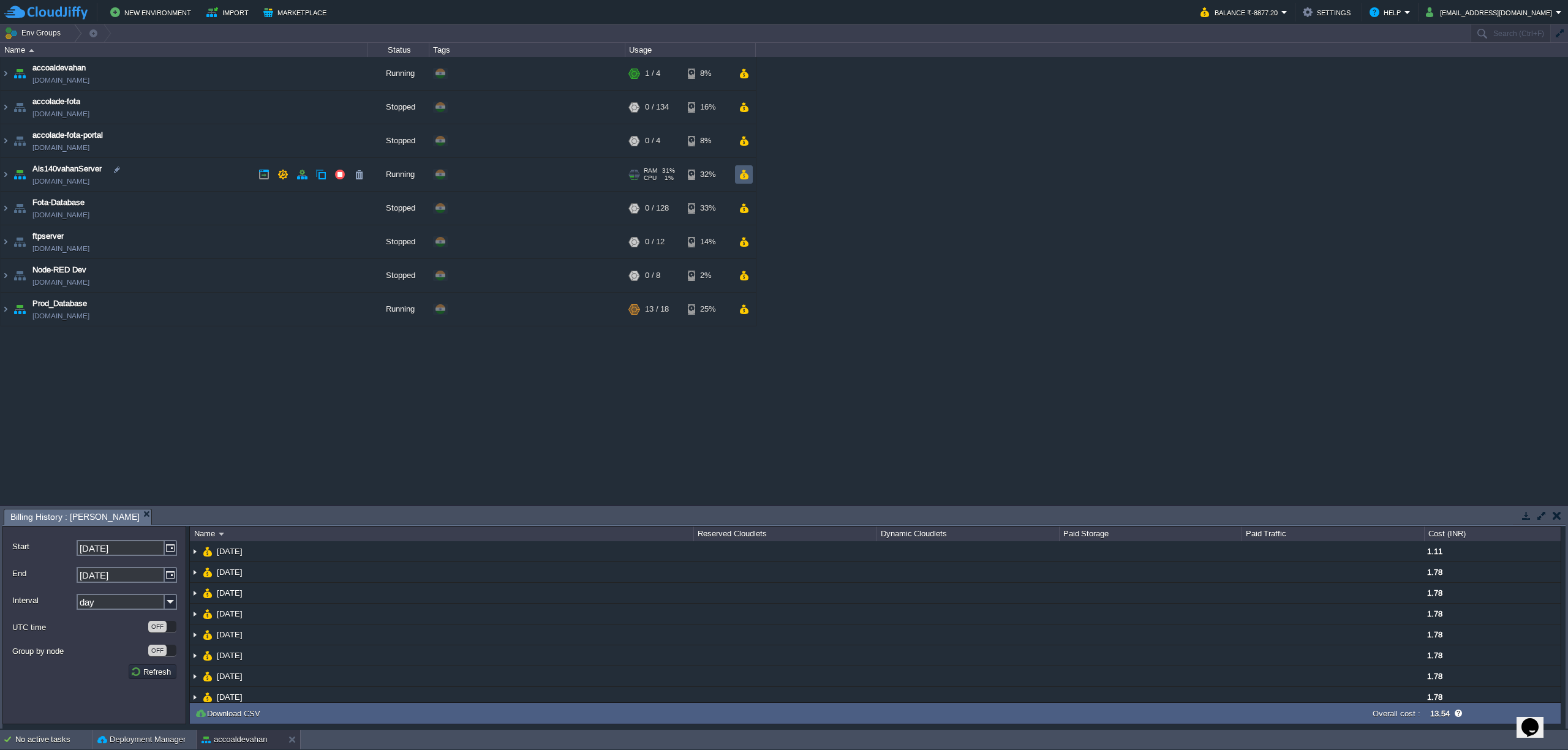
click at [741, 182] on td at bounding box center [743, 175] width 17 height 18
click at [233, 739] on button "accoaldevahan" at bounding box center [234, 739] width 65 height 12
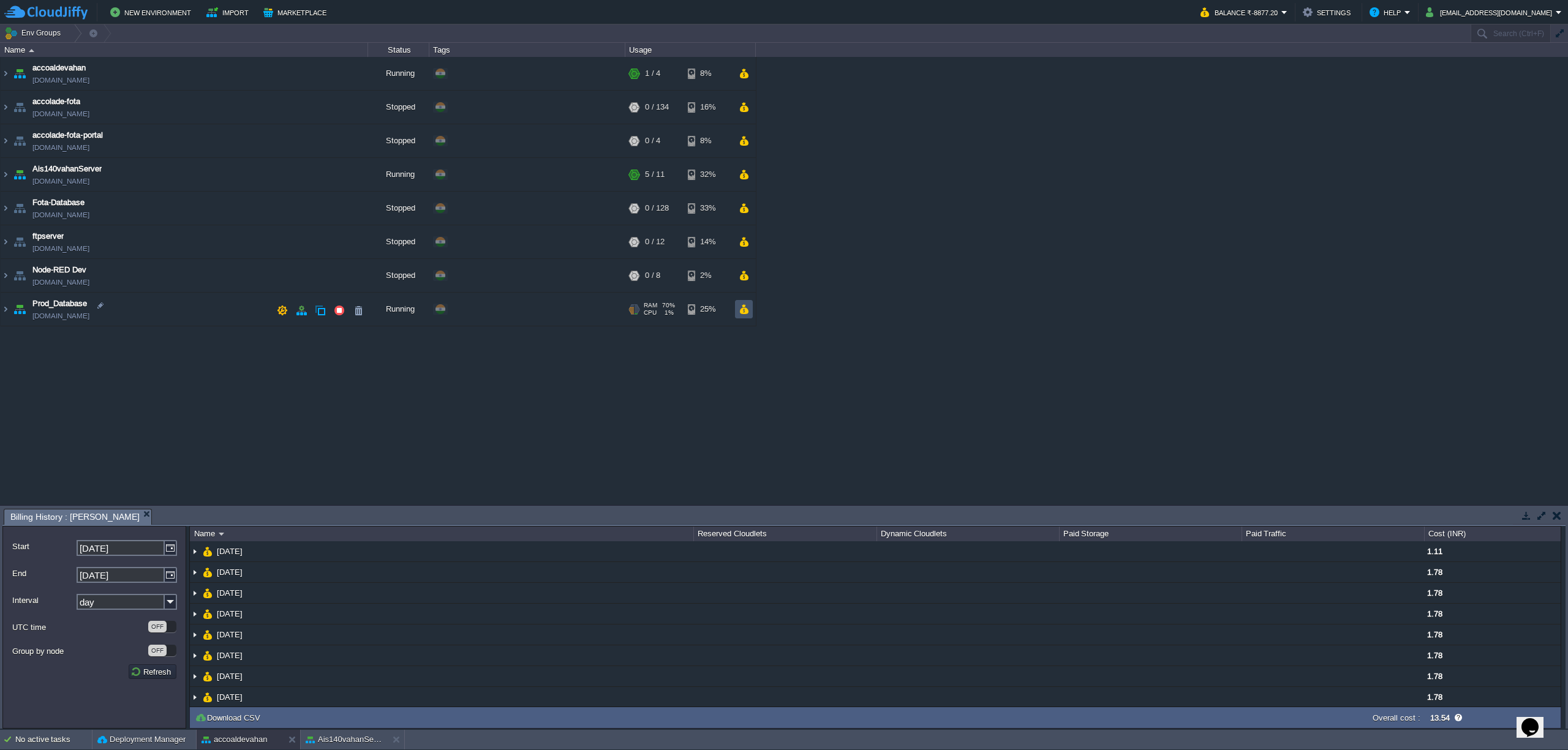
click at [746, 312] on button "button" at bounding box center [744, 309] width 11 height 11
